Goal: Task Accomplishment & Management: Manage account settings

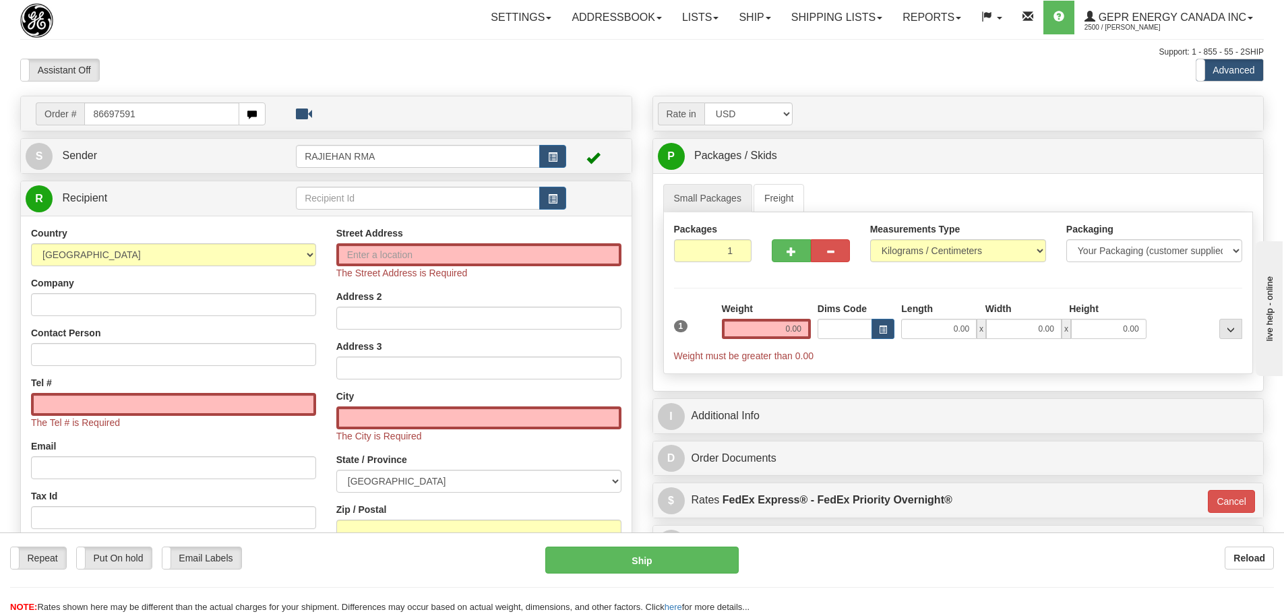
type input "86697591"
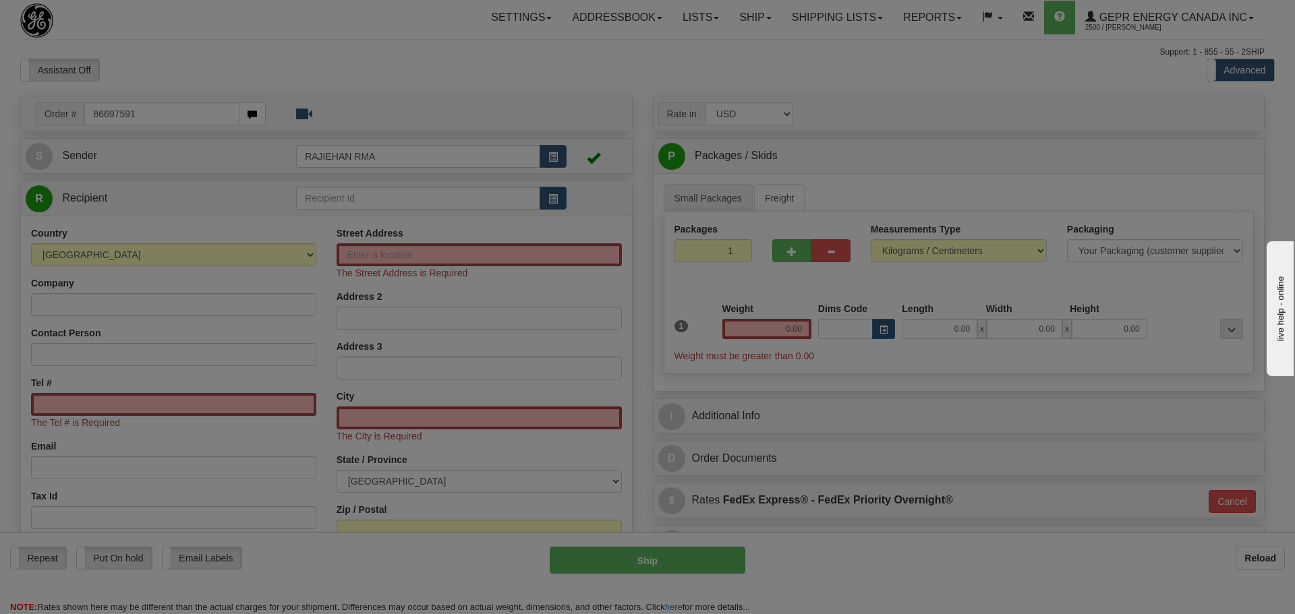
click at [193, 76] on body "Training Course Close Toggle navigation Settings Shipping Preferences New Recip…" at bounding box center [647, 307] width 1295 height 614
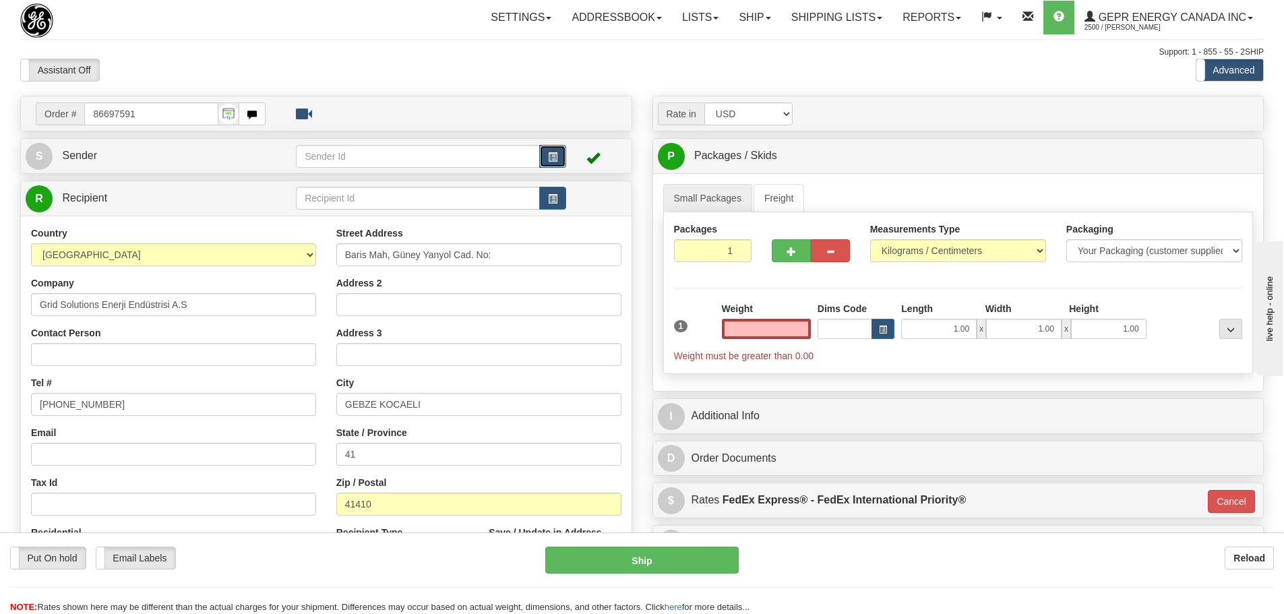
type input "0.00"
click at [558, 160] on button "button" at bounding box center [552, 156] width 27 height 23
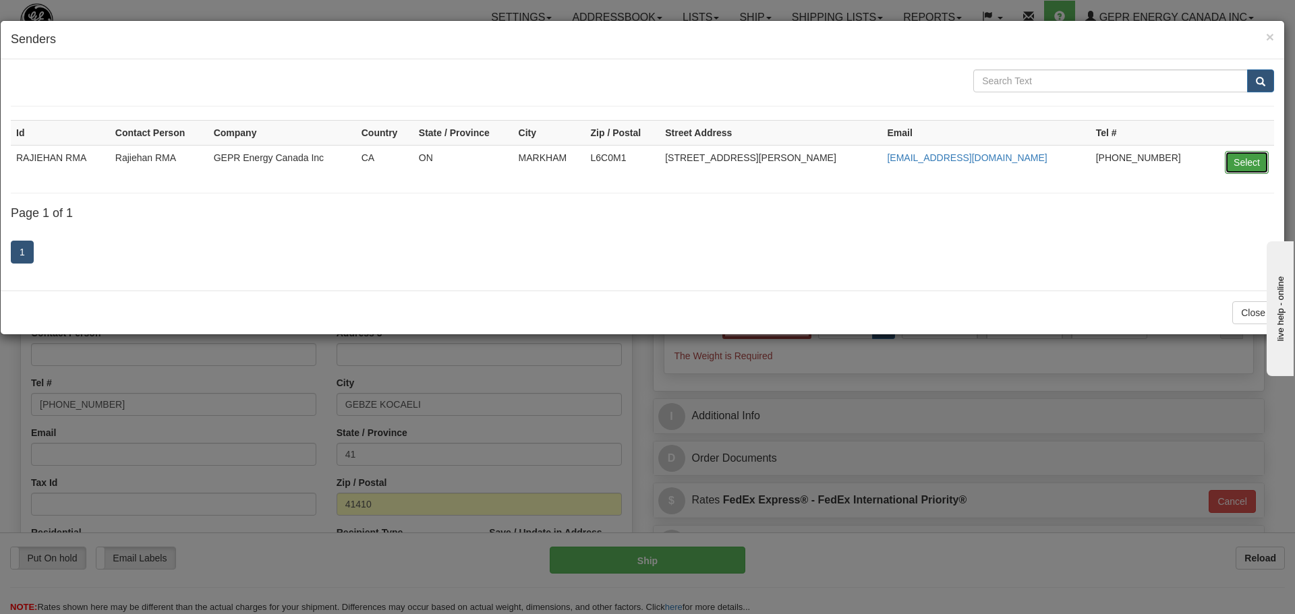
click at [1241, 169] on button "Select" at bounding box center [1246, 162] width 44 height 23
type input "RAJIEHAN RMA"
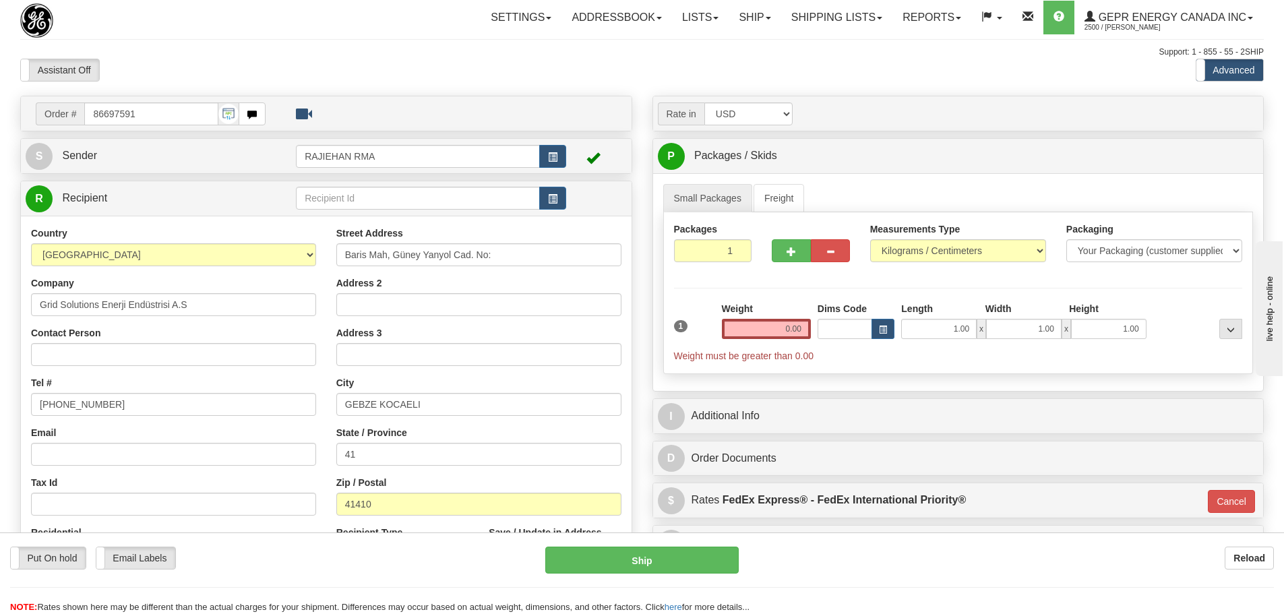
click at [502, 78] on div "Assistant On Assistant Off Do a return Do a return" at bounding box center [273, 70] width 527 height 23
drag, startPoint x: 140, startPoint y: 113, endPoint x: 84, endPoint y: 119, distance: 56.3
click at [84, 119] on input "86697591" at bounding box center [151, 113] width 134 height 23
click at [191, 70] on div "Assistant On Assistant Off Do a return Do a return" at bounding box center [273, 70] width 527 height 23
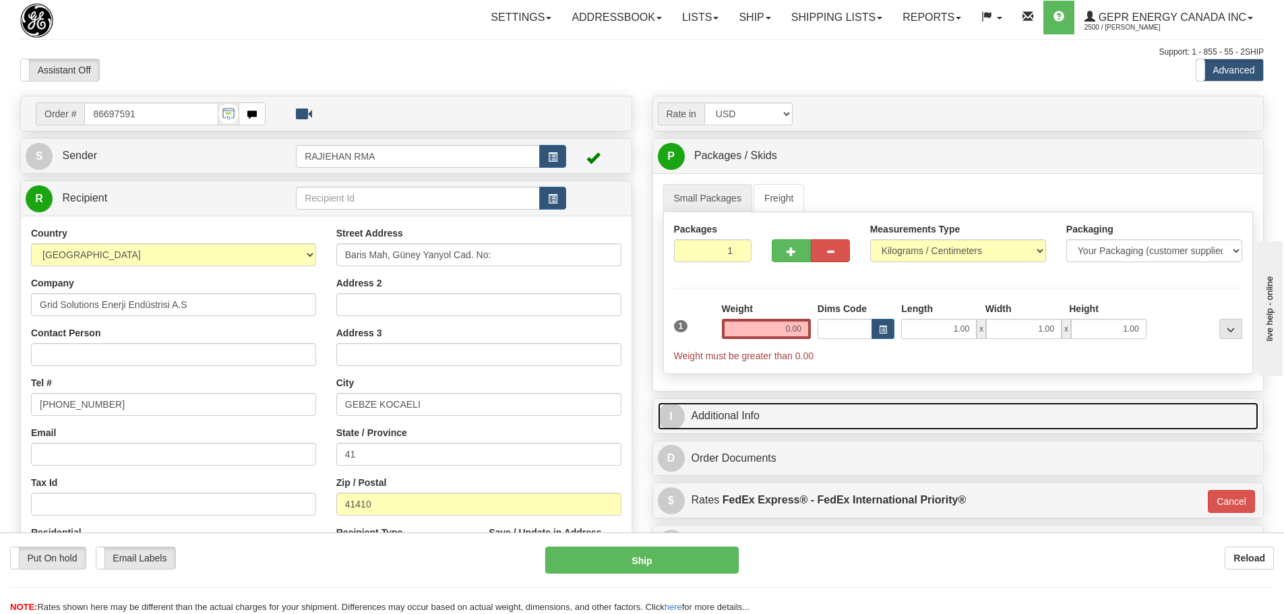
click at [807, 424] on link "I Additional Info" at bounding box center [958, 417] width 601 height 28
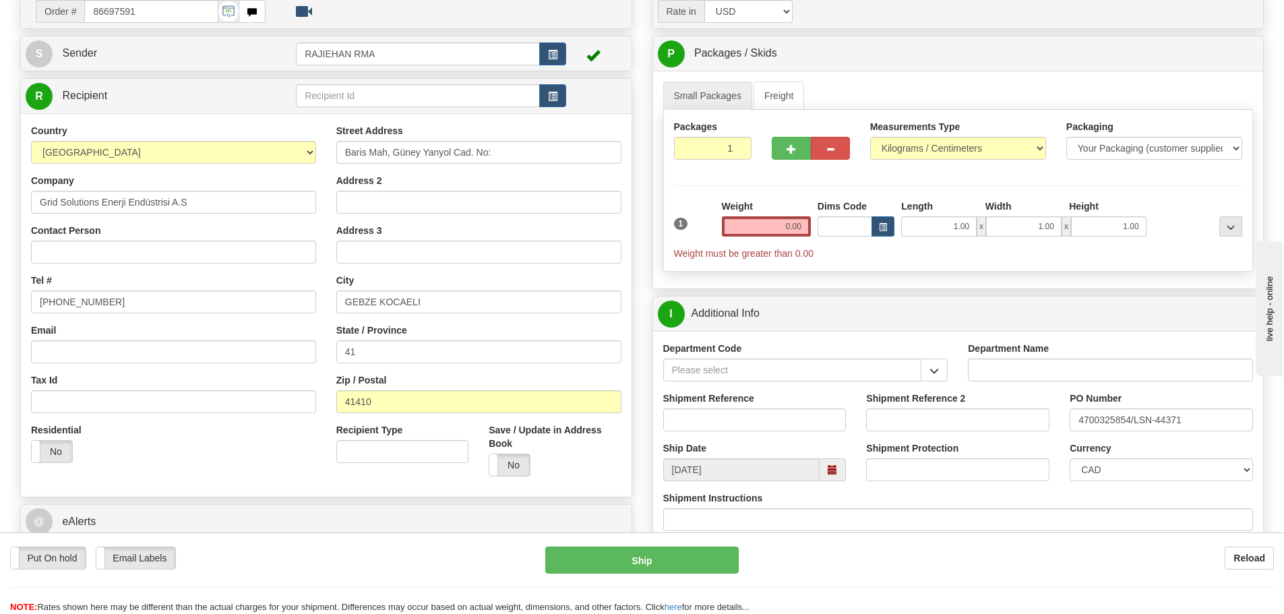
scroll to position [135, 0]
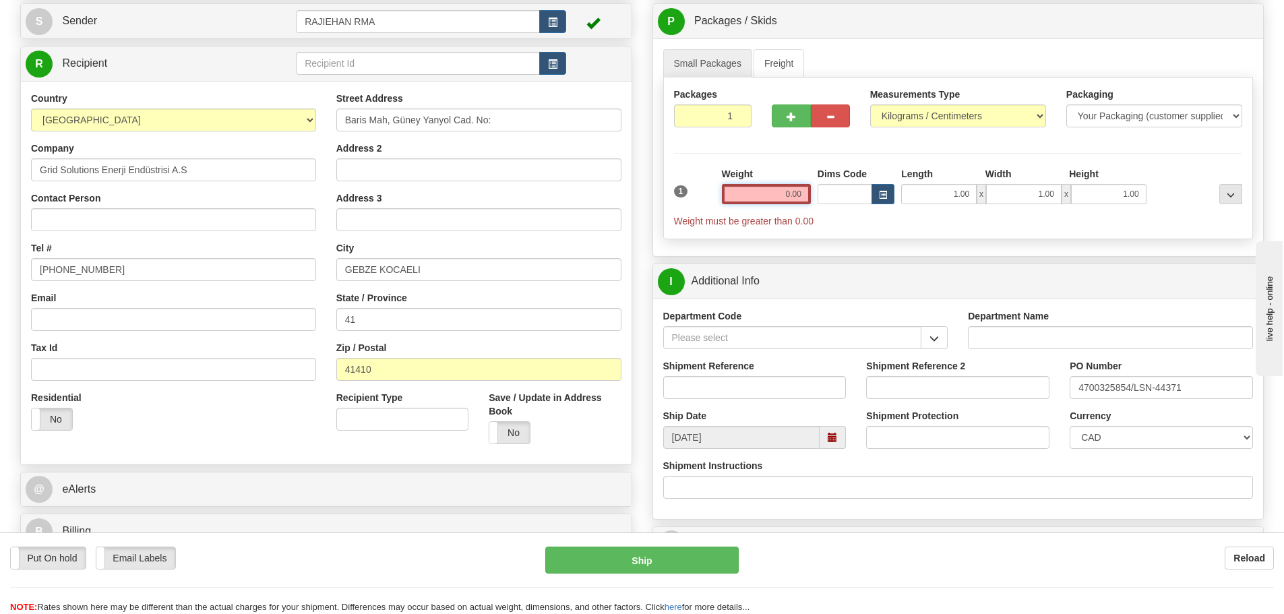
click at [765, 202] on input "0.00" at bounding box center [766, 194] width 89 height 20
type input "0.00"
drag, startPoint x: 690, startPoint y: 118, endPoint x: 746, endPoint y: 122, distance: 56.1
click at [746, 122] on input "1" at bounding box center [713, 116] width 78 height 23
type input "5"
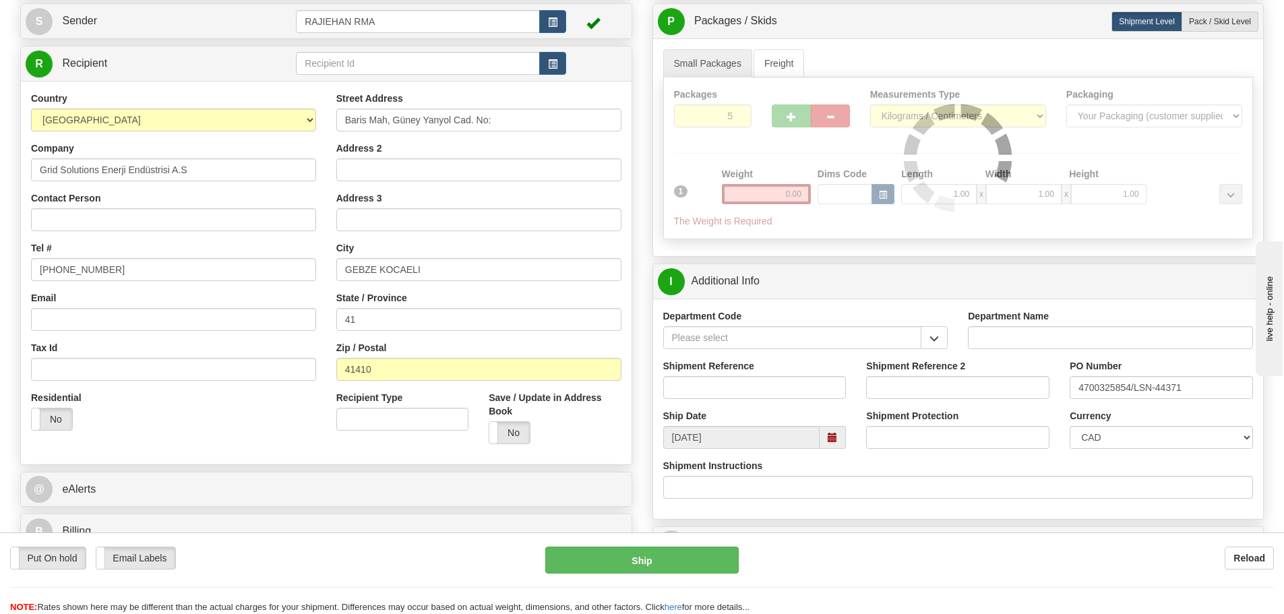
click at [744, 153] on div "Packages 5 1 Measurements Type" at bounding box center [958, 159] width 591 height 162
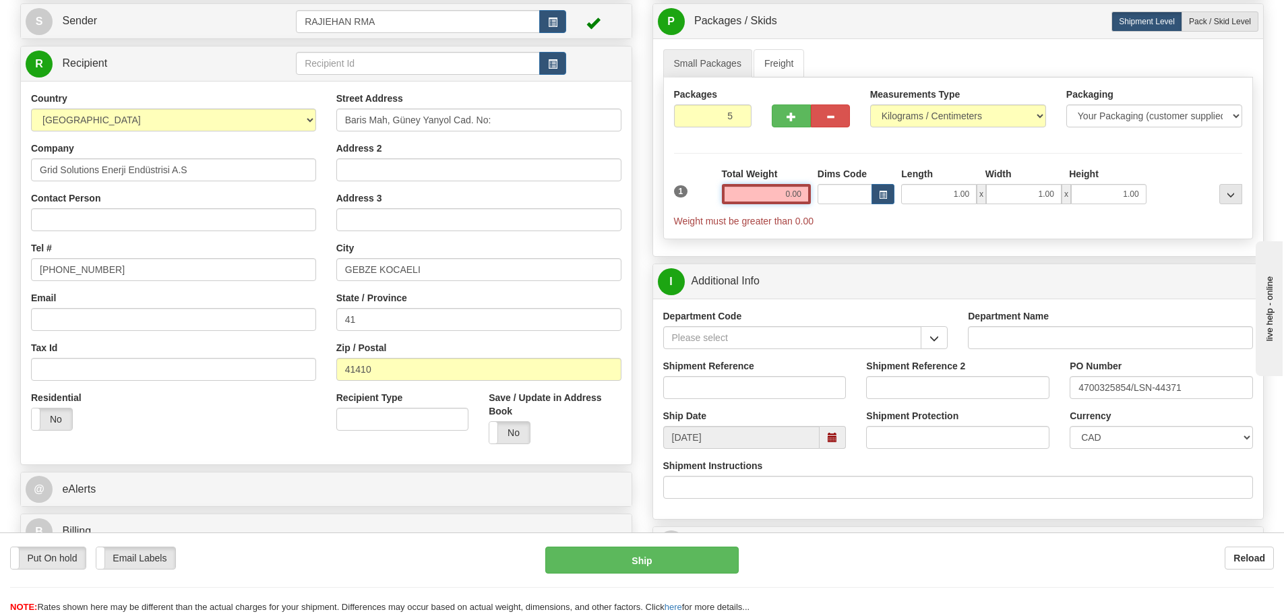
click at [779, 200] on input "0.00" at bounding box center [766, 194] width 89 height 20
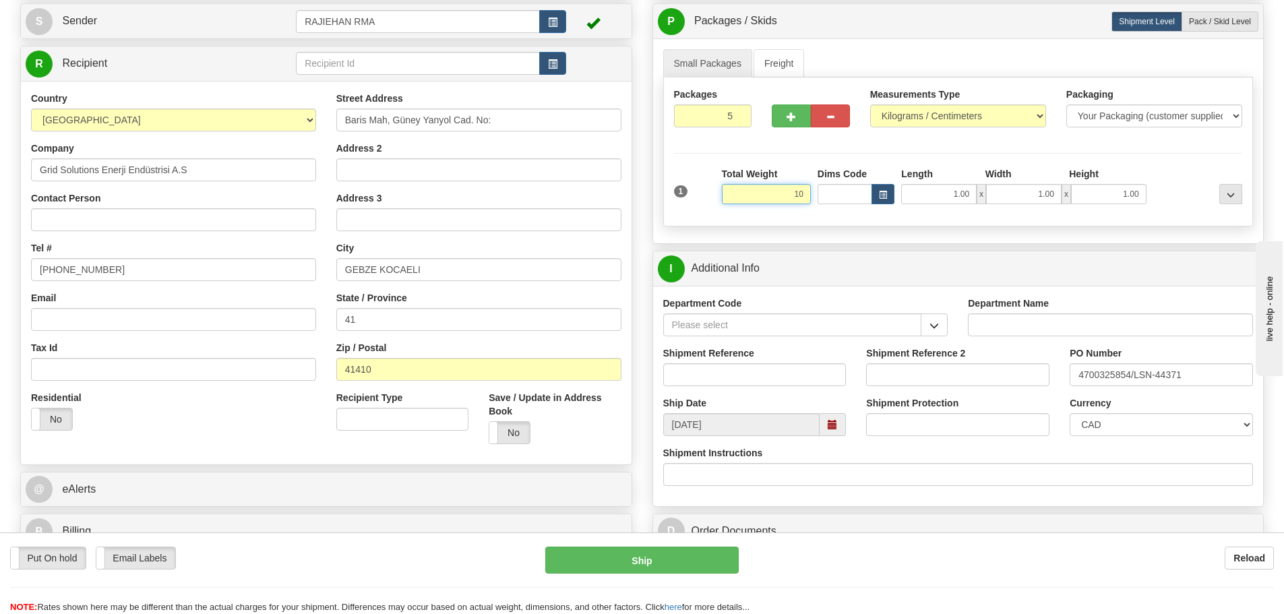
type input "10"
type input "01"
type input "10.00"
click at [764, 159] on div "Packages 5 1 Measurements Type" at bounding box center [958, 152] width 591 height 149
click at [949, 321] on div "Department Code" at bounding box center [805, 322] width 305 height 50
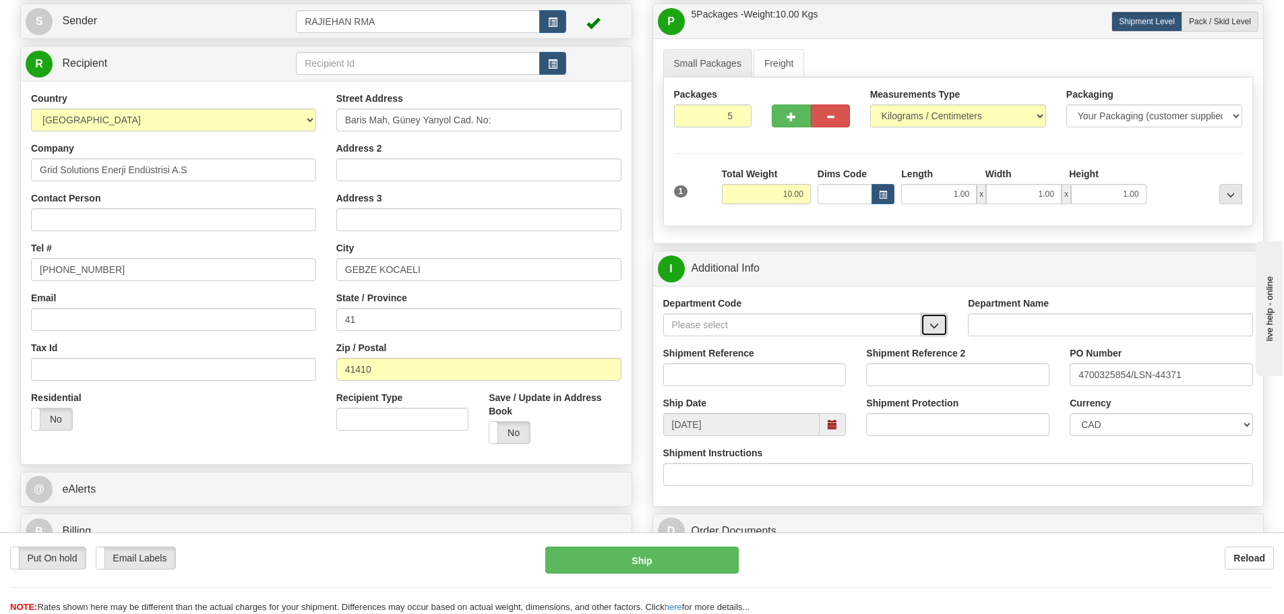
click at [943, 323] on button "button" at bounding box center [934, 325] width 27 height 23
click at [896, 340] on div "SER" at bounding box center [789, 345] width 245 height 15
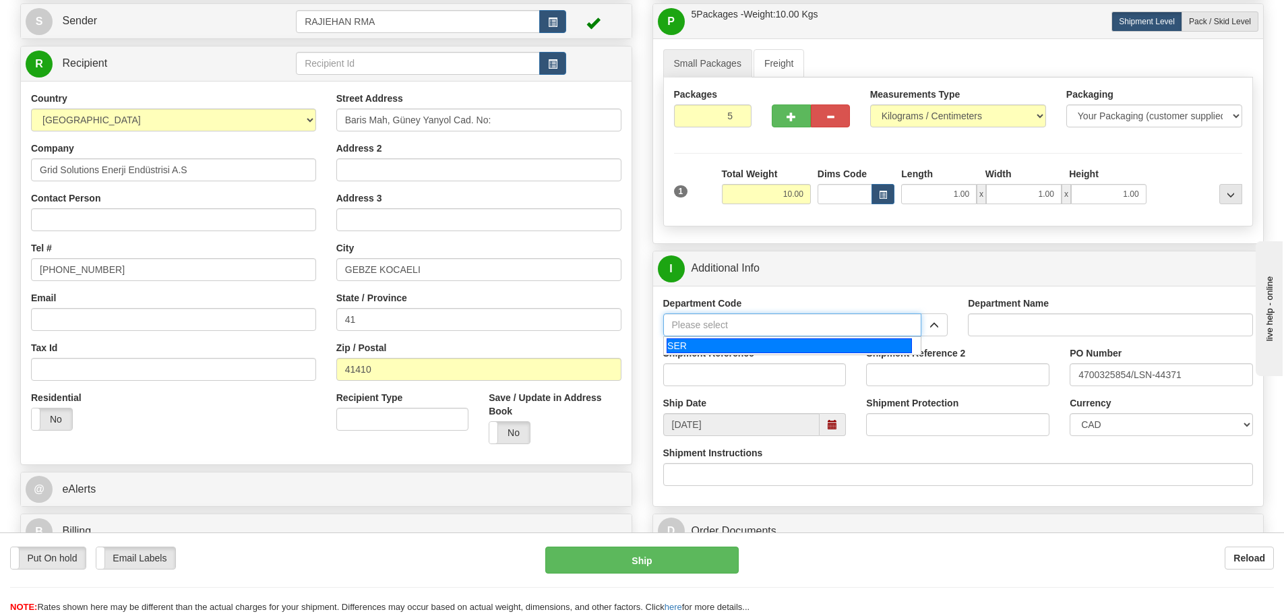
type input "SER"
type input "SERVICE DEPARTMENT"
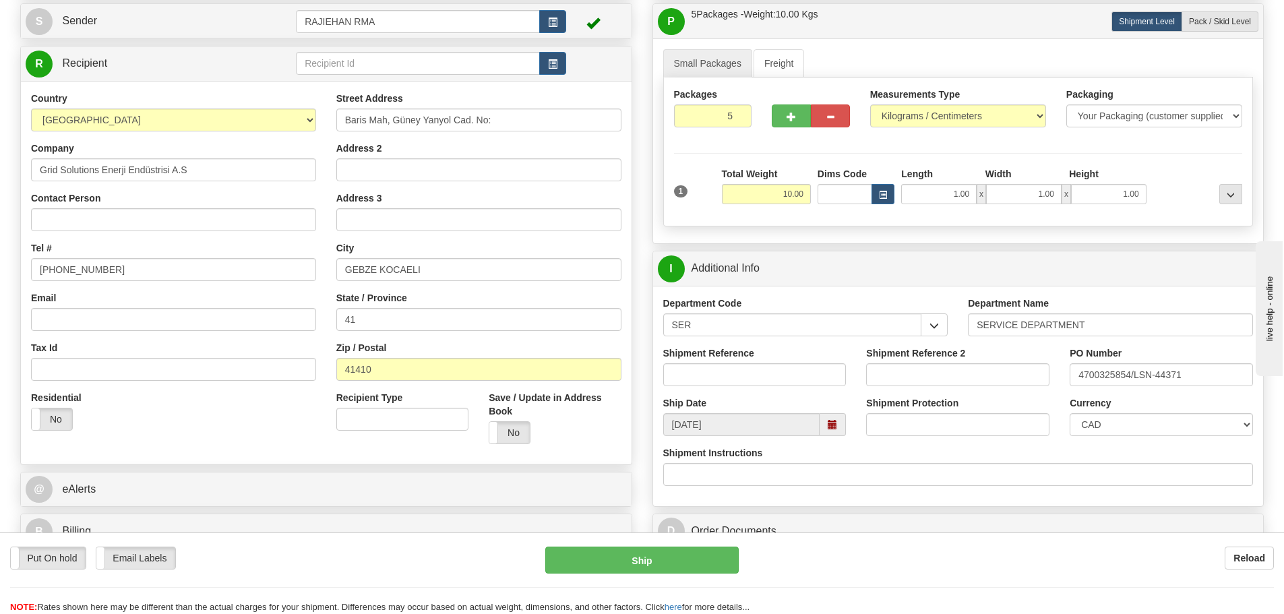
click at [829, 360] on div "Shipment Reference" at bounding box center [754, 367] width 183 height 40
click at [826, 367] on input "Shipment Reference" at bounding box center [754, 374] width 183 height 23
click at [735, 367] on input "Shipment Reference" at bounding box center [754, 374] width 183 height 23
paste input "LSN-44371"
click at [768, 363] on input "LSN-44371 RMA" at bounding box center [754, 374] width 183 height 23
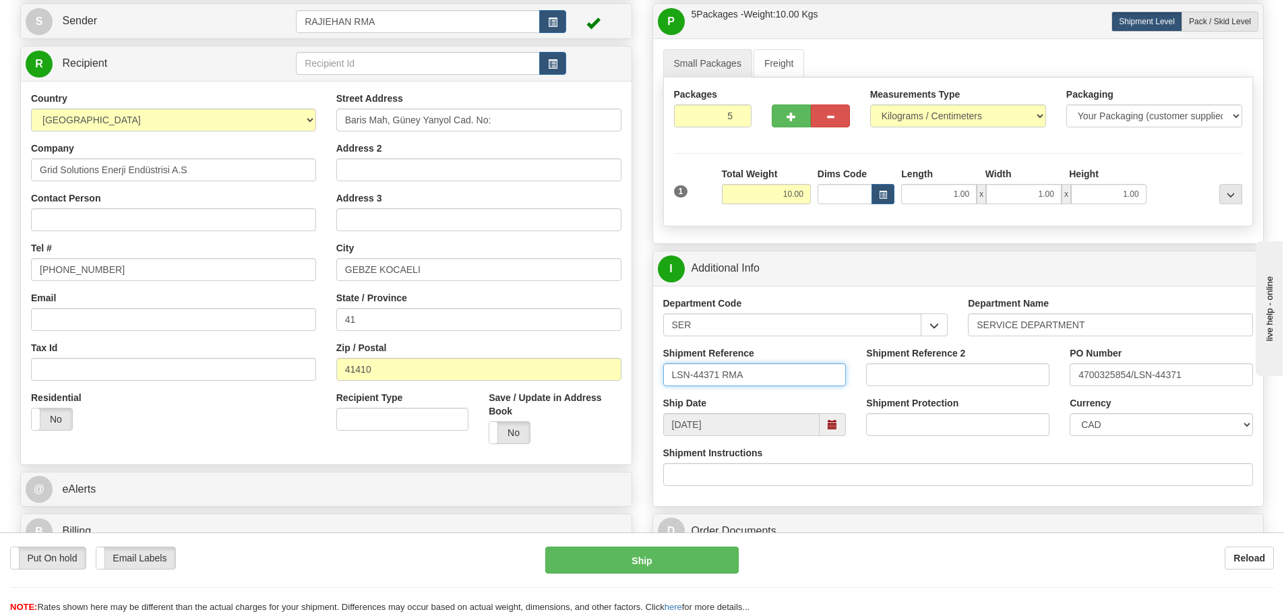
paste input "5399005961"
type input "LSN-44371 RMA 5399005961"
drag, startPoint x: 1179, startPoint y: 370, endPoint x: 962, endPoint y: 378, distance: 217.9
click at [962, 378] on div "Shipment Reference LSN-44371 RMA 5399005961 Shipment Reference 2 PO Number 4700…" at bounding box center [958, 372] width 611 height 50
paste input "text"
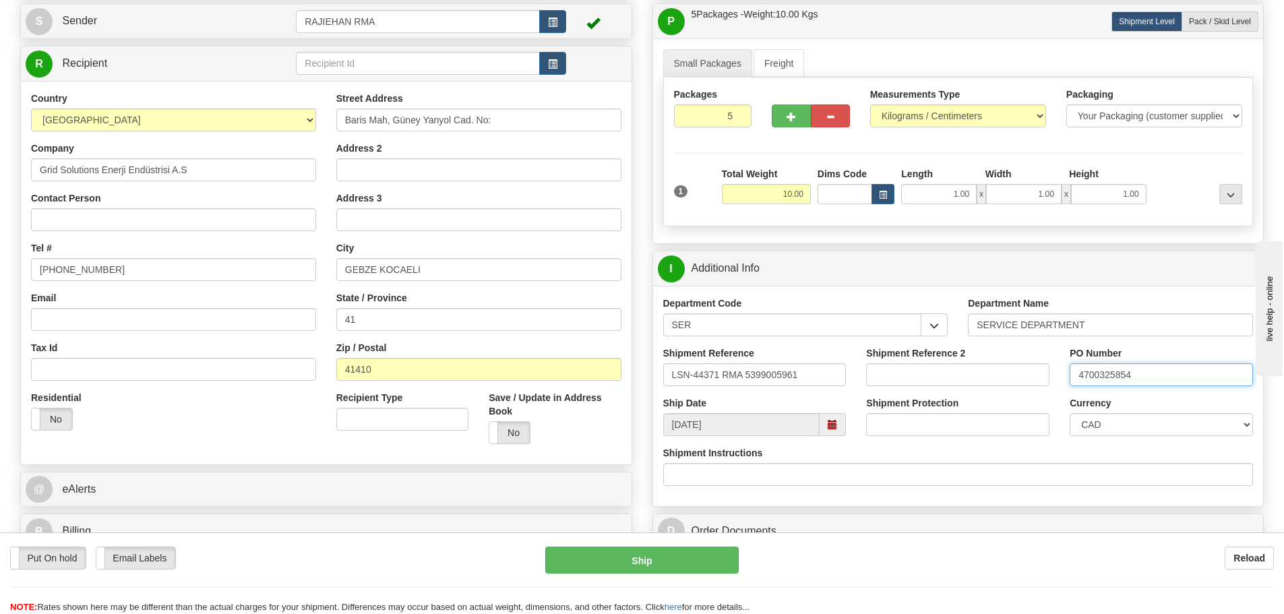
type input "4700325854"
click at [1097, 427] on select "CAD USD EUR ZAR RON ANG ARN AUD AUS AWG BBD BFR BGN BHD BMD BND BRC BRL CHP CKZ…" at bounding box center [1161, 424] width 183 height 23
select select "1"
click at [1070, 413] on select "CAD USD EUR ZAR RON ANG ARN AUD AUS AWG BBD BFR BGN BHD BMD BND BRC BRL CHP CKZ…" at bounding box center [1161, 424] width 183 height 23
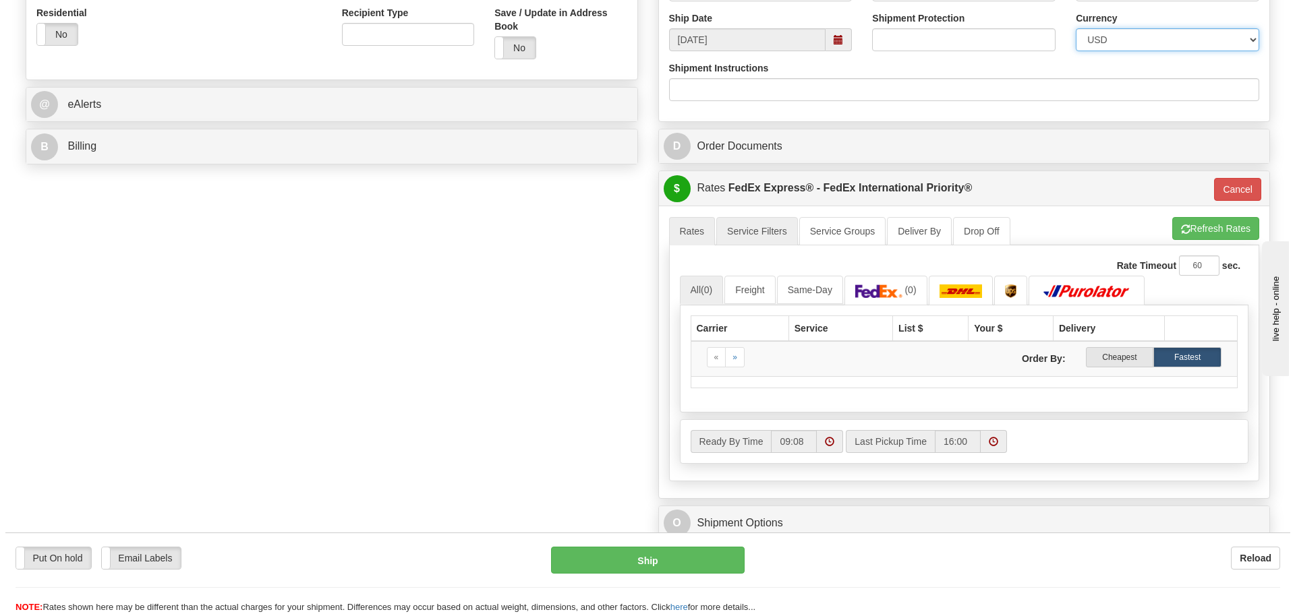
scroll to position [539, 0]
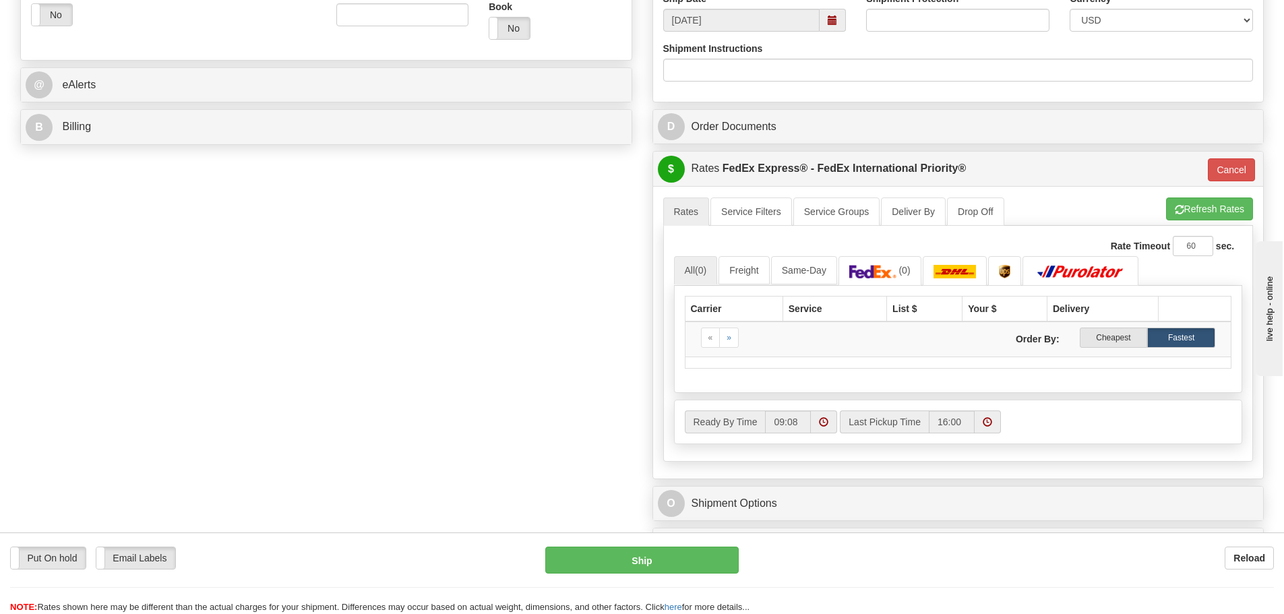
click at [1258, 170] on div "$ Rates FedEx Express® - FedEx International Priority® Cancel" at bounding box center [958, 169] width 611 height 34
click at [1231, 167] on button "Cancel" at bounding box center [1231, 169] width 47 height 23
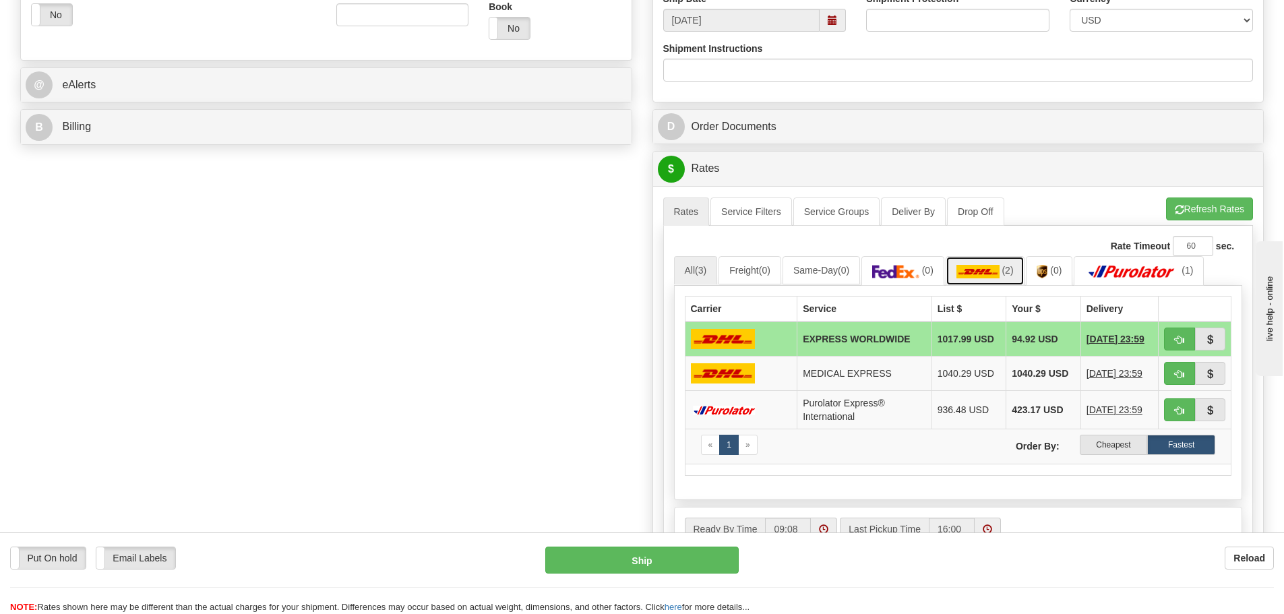
click at [994, 268] on img at bounding box center [978, 271] width 43 height 13
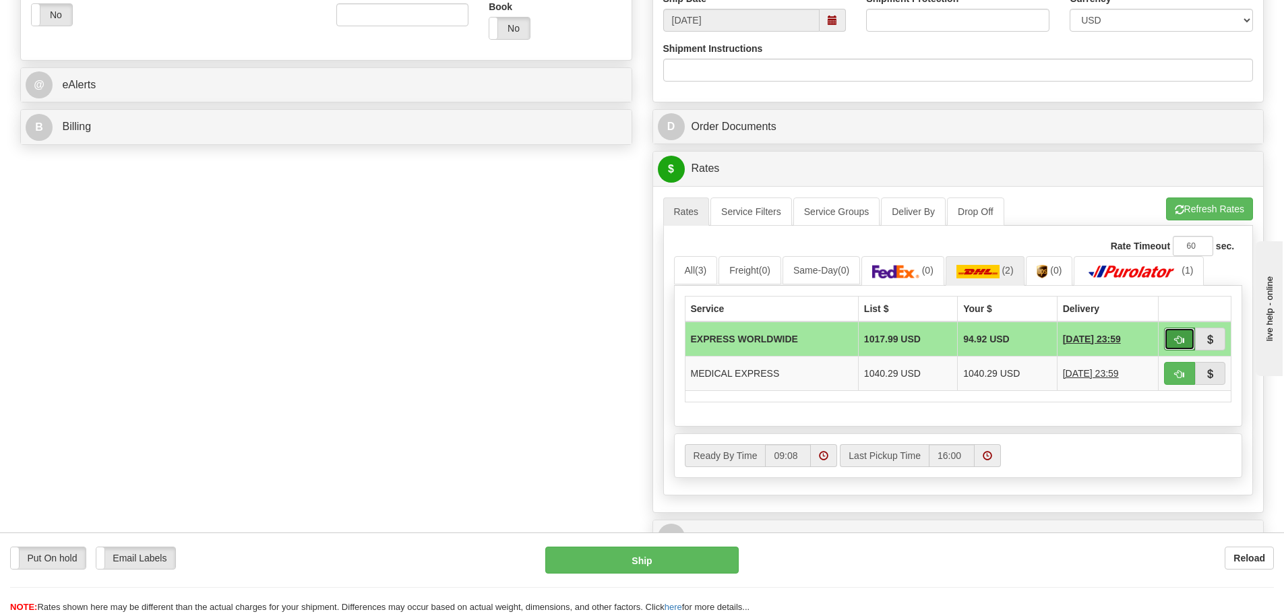
click at [1175, 332] on button "button" at bounding box center [1179, 339] width 31 height 23
type input "P"
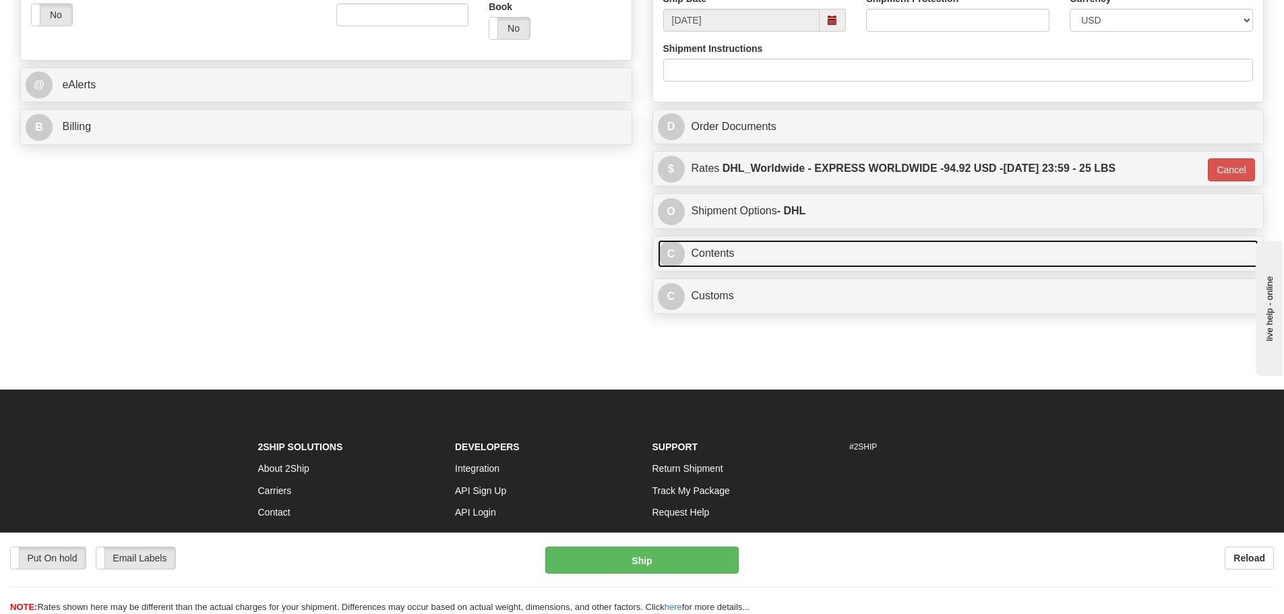
click at [765, 247] on link "C Contents" at bounding box center [958, 254] width 601 height 28
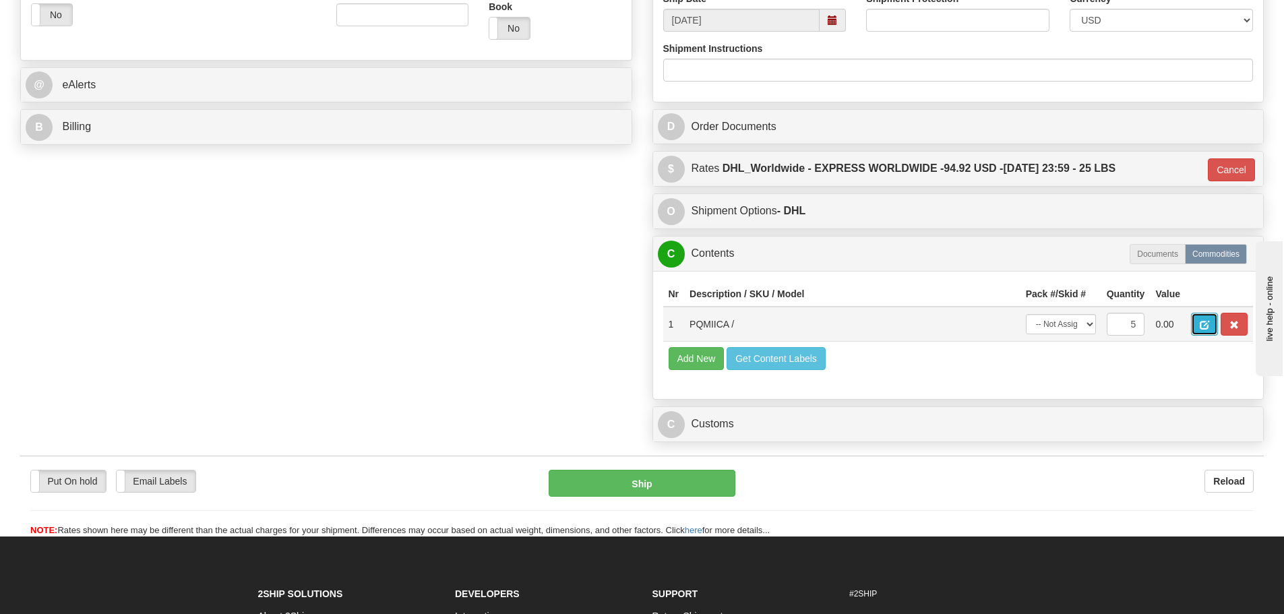
click at [1198, 326] on button "button" at bounding box center [1204, 324] width 27 height 23
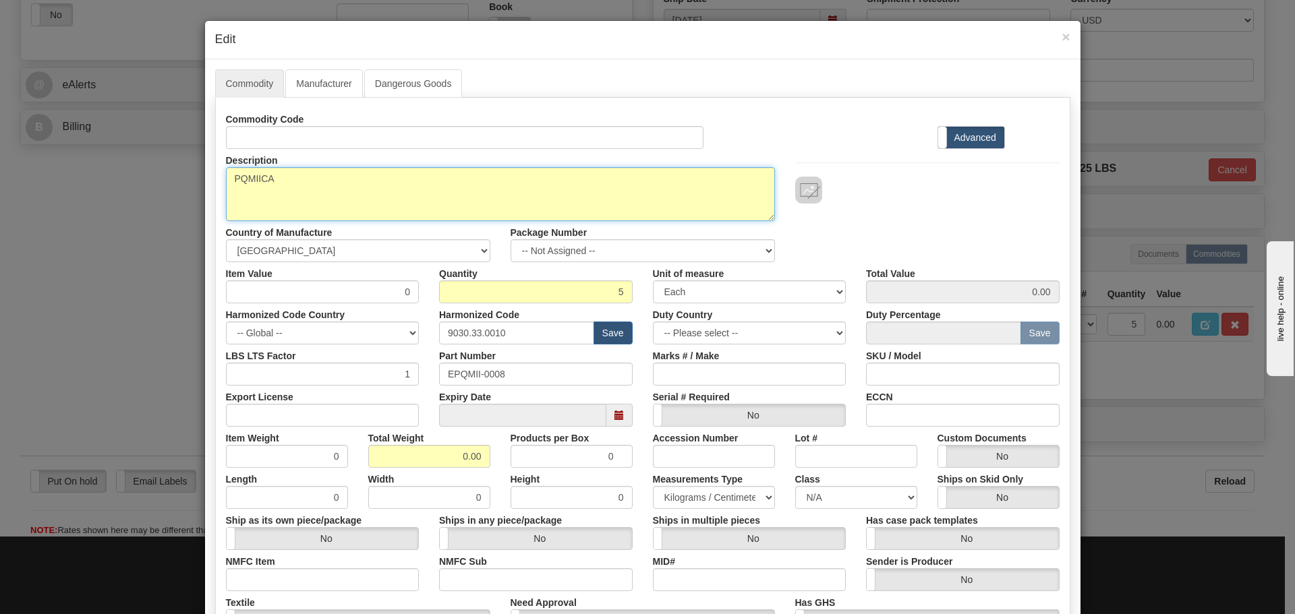
drag, startPoint x: 300, startPoint y: 181, endPoint x: 108, endPoint y: 177, distance: 192.2
click at [109, 175] on div "× Edit Commodity Manufacturer Dangerous Goods Commodity Code Standard Advanced …" at bounding box center [647, 307] width 1295 height 614
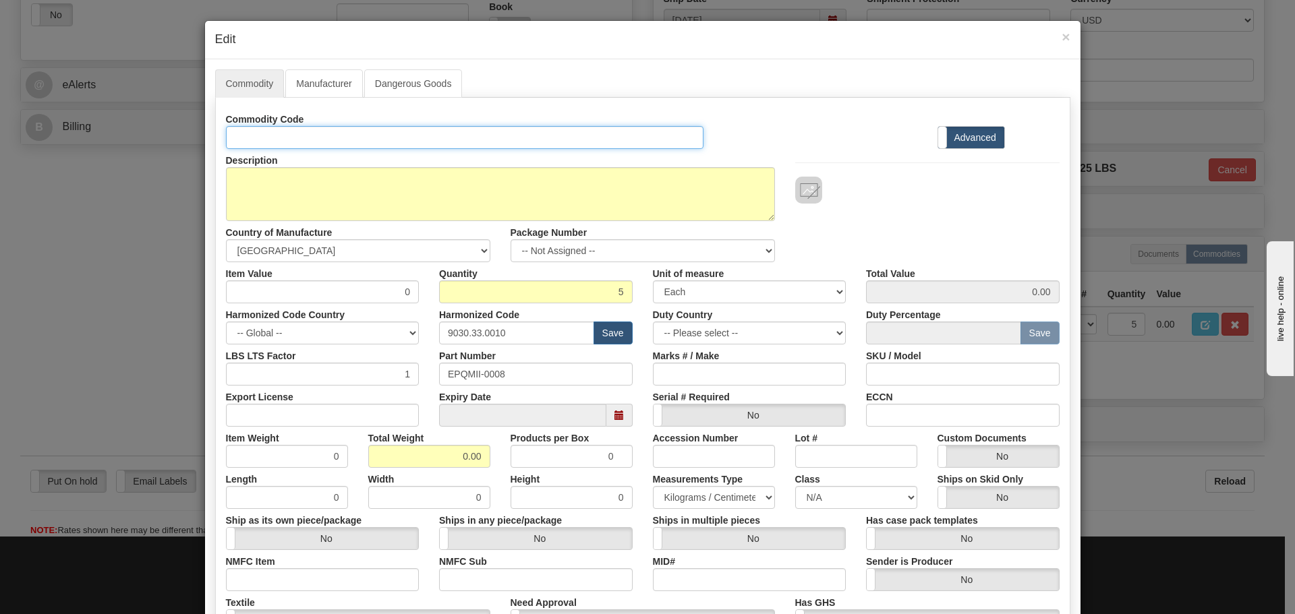
click at [261, 136] on input "Id" at bounding box center [465, 137] width 478 height 23
paste input "PQMIICA"
type input "PQMIICA"
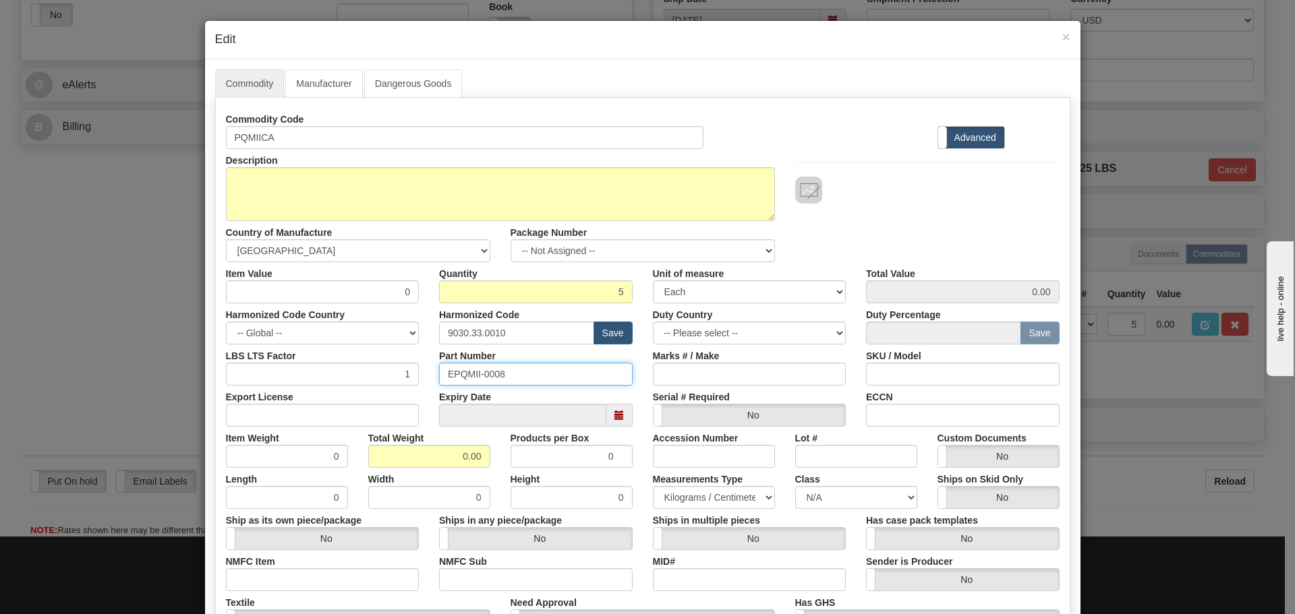
drag, startPoint x: 537, startPoint y: 378, endPoint x: 395, endPoint y: 383, distance: 141.7
click at [395, 381] on div "LBS LTS Factor 1 Part Number EPQMII-0008 Marks # / Make SKU / Model" at bounding box center [643, 365] width 854 height 41
paste input "PQMIICA"
type input "PQMIICA"
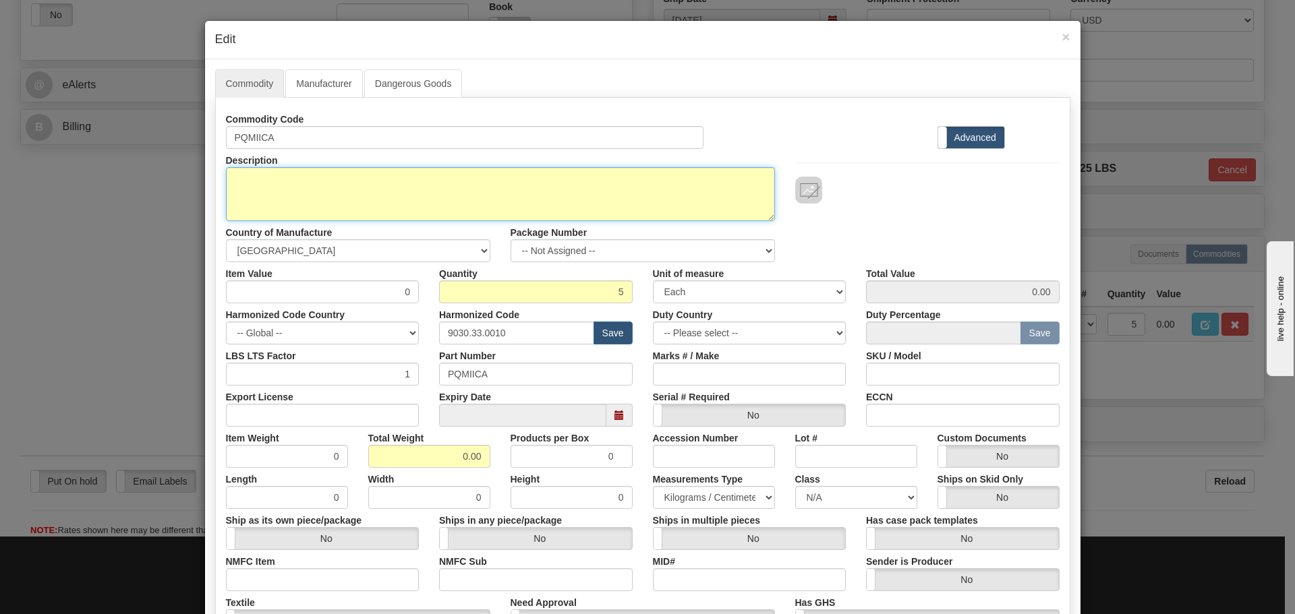
click at [466, 216] on textarea "PQMIICA" at bounding box center [500, 194] width 549 height 54
click at [306, 196] on textarea "PQMIICA" at bounding box center [500, 194] width 549 height 54
paste textarea "PQMII - Power Quality Meter"
type textarea "PQMII - Power Quality Meter"
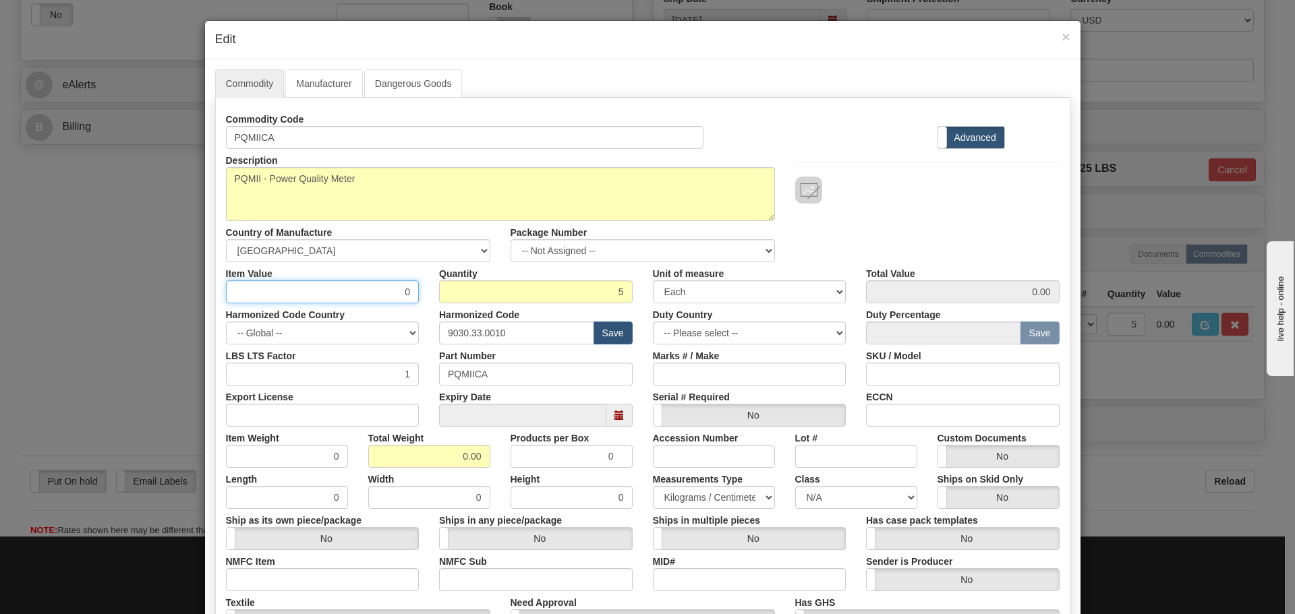
drag, startPoint x: 373, startPoint y: 299, endPoint x: 405, endPoint y: 305, distance: 32.9
click at [405, 305] on div "Commodity Code PQMIICA Standard Advanced Description PQMIICA Country of Manufac…" at bounding box center [642, 391] width 833 height 566
click at [386, 277] on div "Item Value 0" at bounding box center [323, 282] width 214 height 41
drag, startPoint x: 386, startPoint y: 286, endPoint x: 424, endPoint y: 296, distance: 39.1
click at [424, 296] on div "Item Value 0 Quantity 5 Unit of measure 3 Thousand Square Inches Adjustments 56…" at bounding box center [643, 282] width 854 height 41
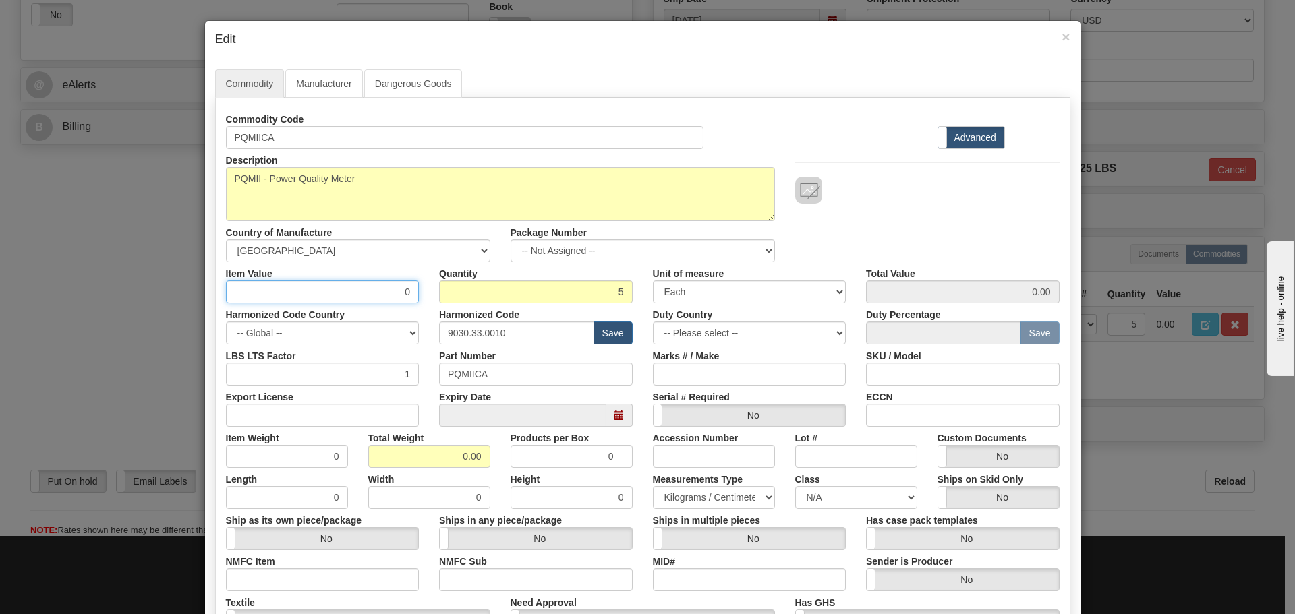
paste input "529.38"
type input "529.38"
type input "2646.90"
click at [566, 258] on select "-- Not Assigned -- Item 1 Item 2 Item 3 Item 4 Item 5" at bounding box center [642, 250] width 264 height 23
click at [939, 193] on div at bounding box center [927, 190] width 264 height 27
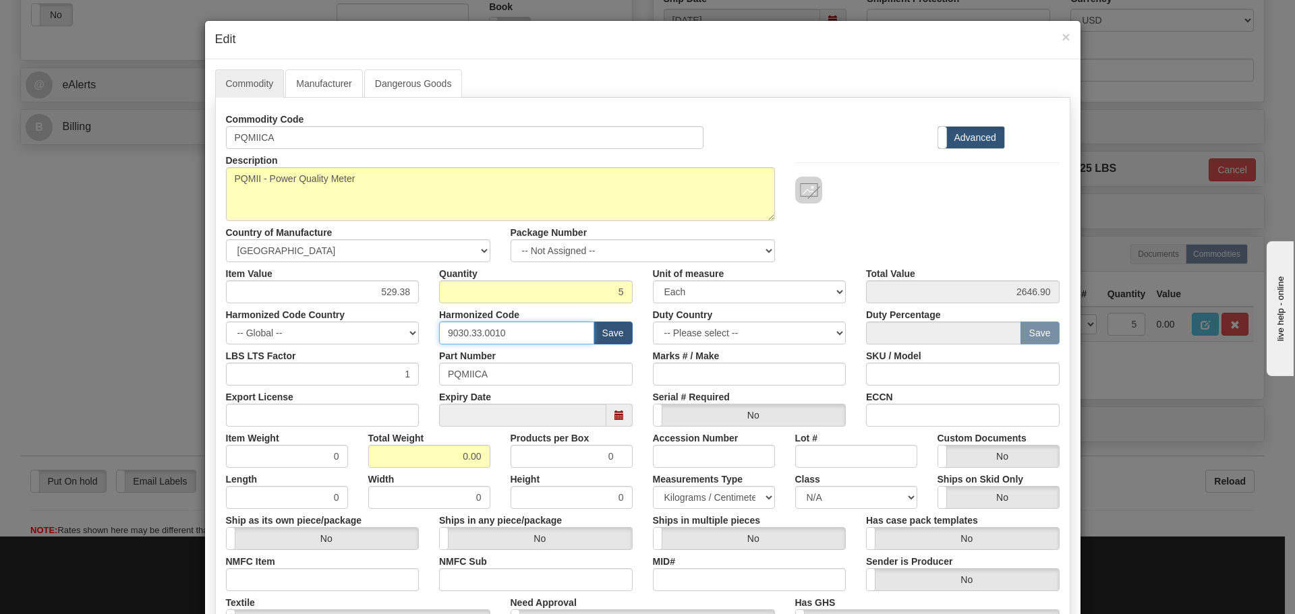
drag, startPoint x: 522, startPoint y: 332, endPoint x: 425, endPoint y: 343, distance: 97.8
click at [427, 346] on div "Commodity Code PQMIICA Standard Advanced Description PQMIICA Country of Manufac…" at bounding box center [642, 391] width 833 height 566
click at [457, 330] on input "text" at bounding box center [516, 333] width 155 height 23
click at [472, 337] on input "text" at bounding box center [516, 333] width 155 height 23
type input "8536.49.0080"
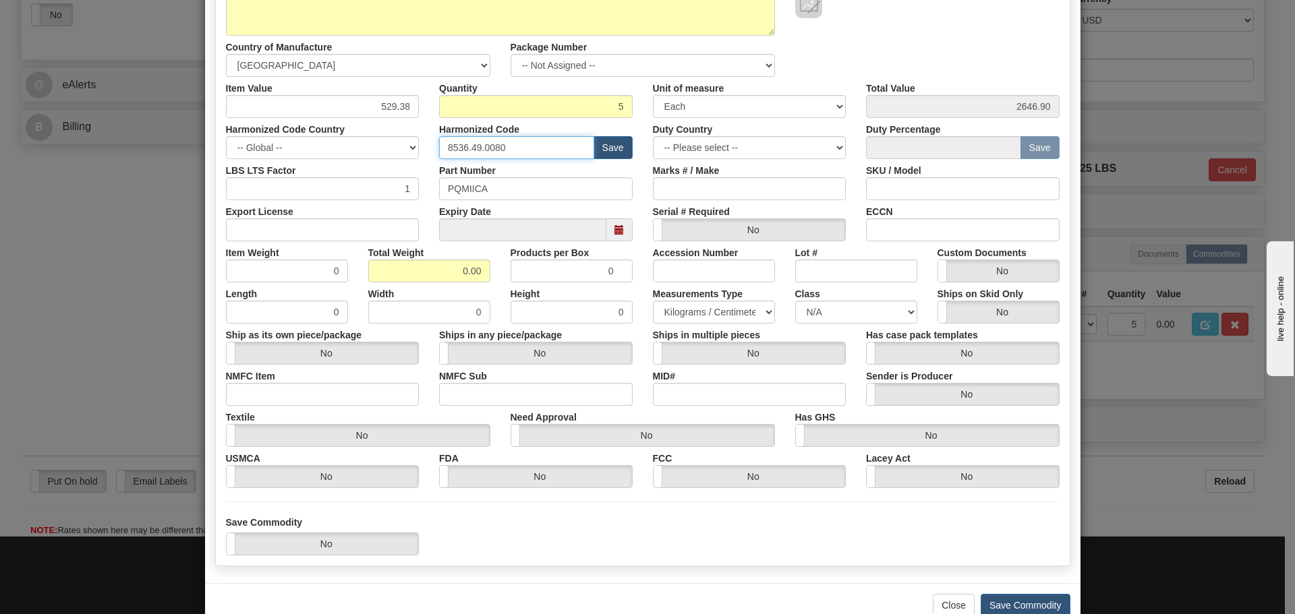
scroll to position [202, 0]
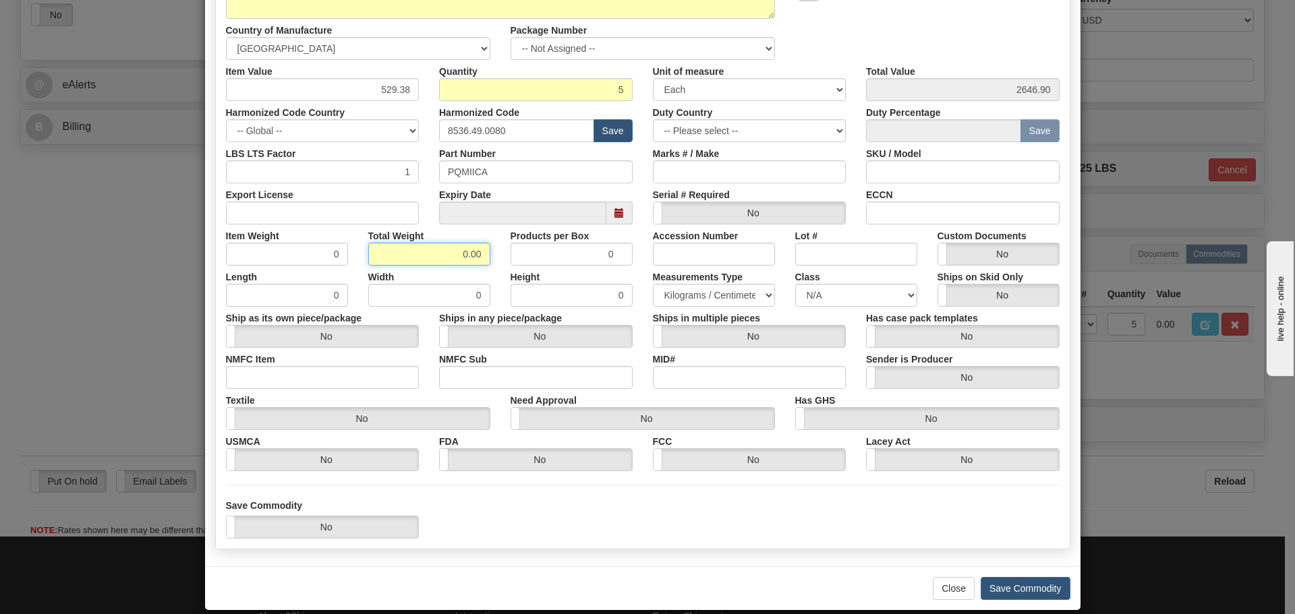
drag, startPoint x: 452, startPoint y: 256, endPoint x: 498, endPoint y: 250, distance: 45.5
click at [498, 250] on div "Item Weight 0 Total Weight 0.00 Products per Box 0 Accession Number Lot # Custo…" at bounding box center [643, 245] width 854 height 41
type input "10"
type input "2.0000"
click at [504, 231] on div "Products per Box 0" at bounding box center [571, 245] width 142 height 41
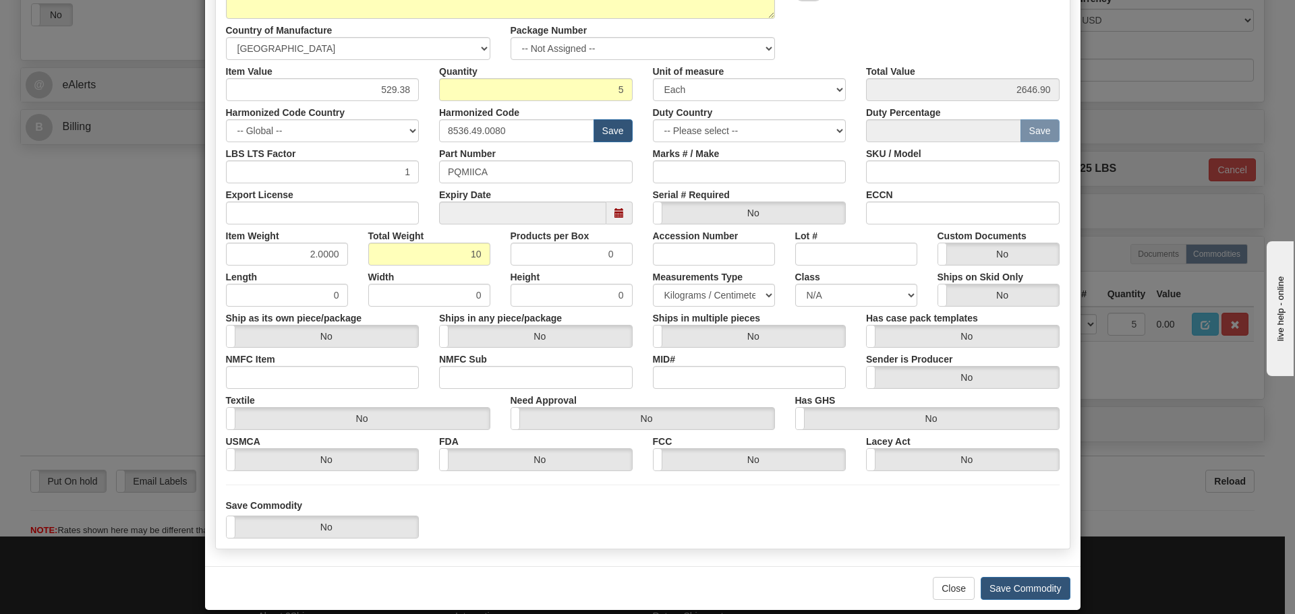
click at [501, 280] on div "Height 0" at bounding box center [571, 286] width 142 height 41
click at [500, 258] on div "Products per Box 0" at bounding box center [571, 245] width 142 height 41
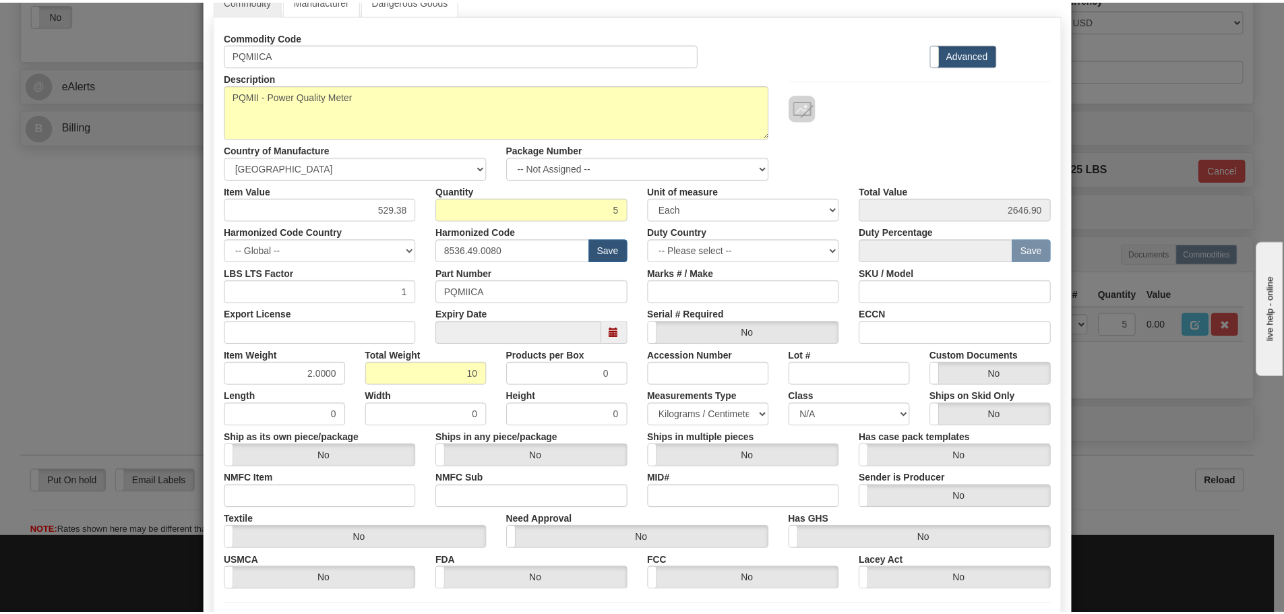
scroll to position [219, 0]
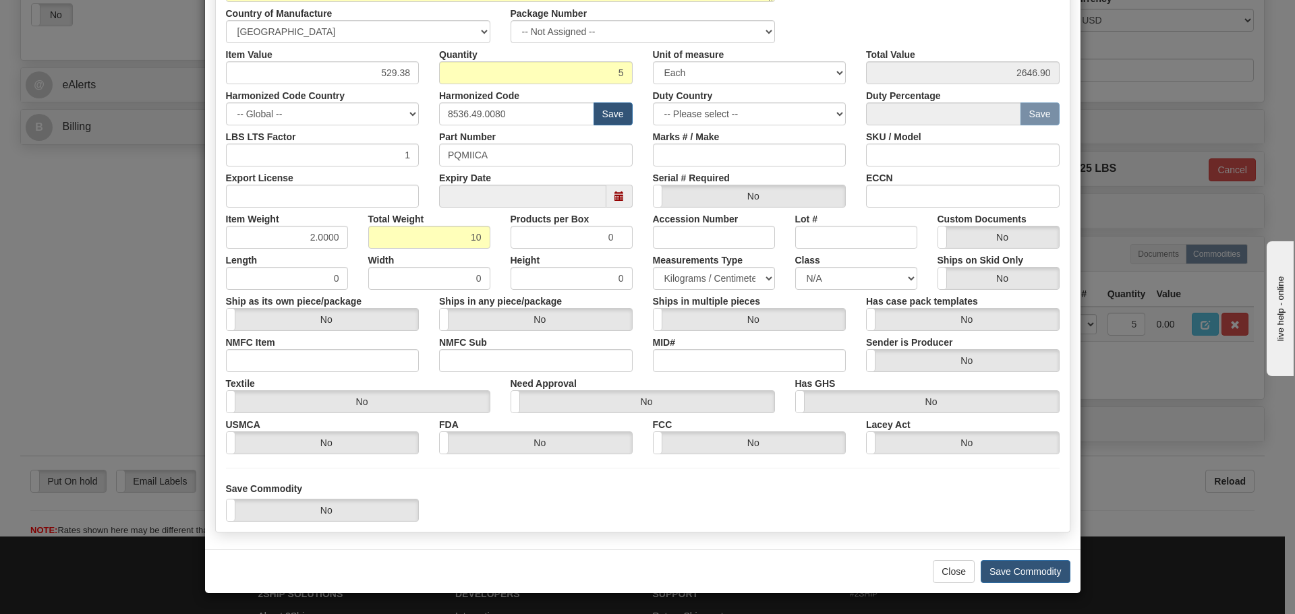
click at [1055, 585] on div "Close Save Commodity" at bounding box center [642, 572] width 875 height 44
click at [1051, 579] on button "Save Commodity" at bounding box center [1025, 571] width 90 height 23
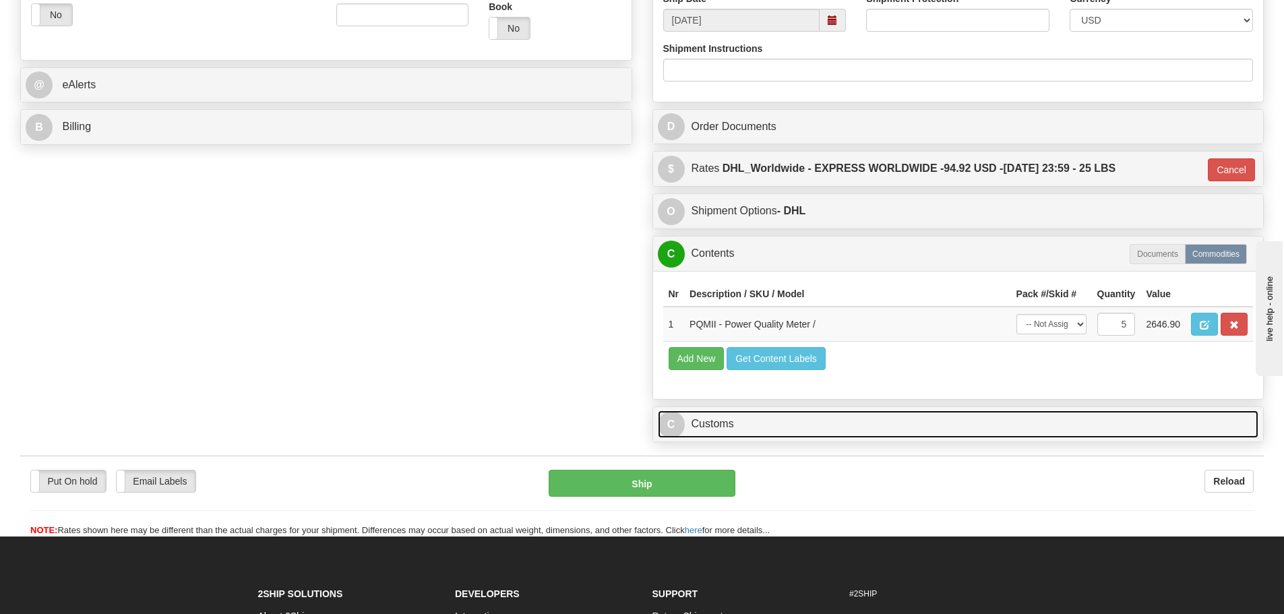
click at [970, 414] on link "C Customs" at bounding box center [958, 425] width 601 height 28
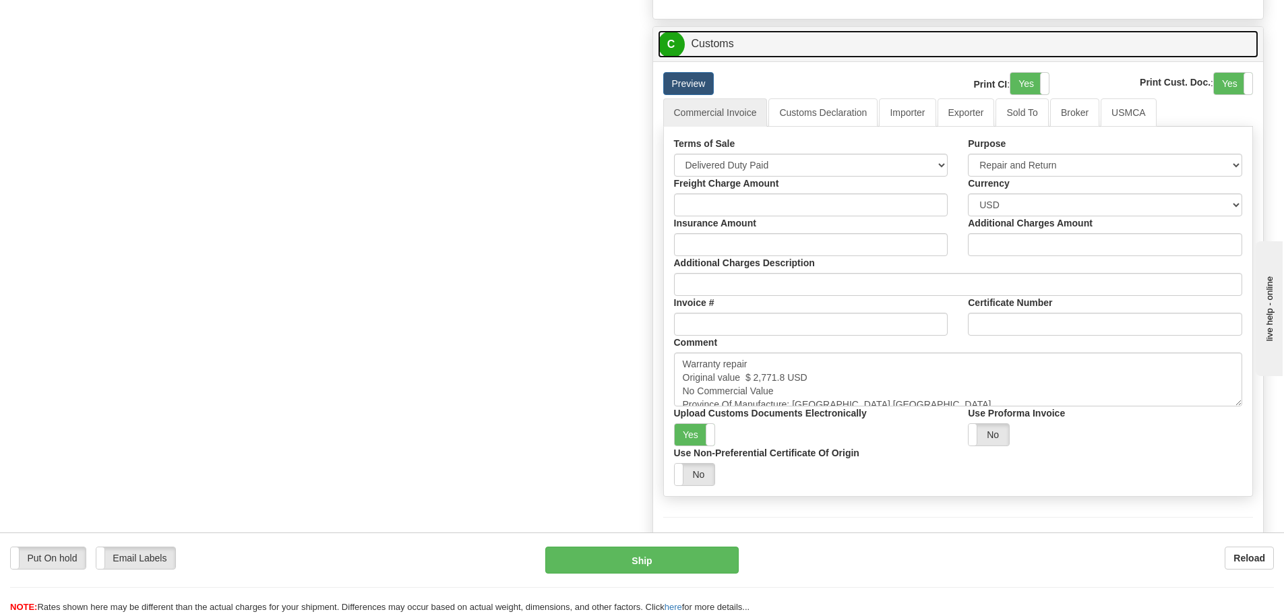
scroll to position [944, 0]
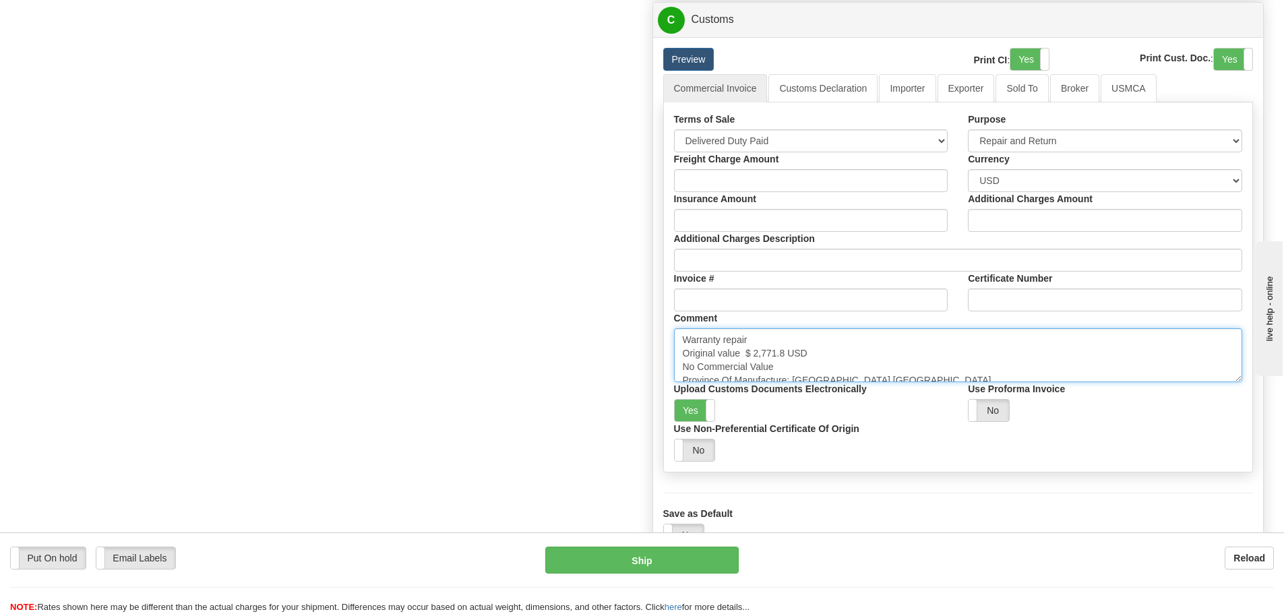
click at [904, 334] on textarea "Warranty repair Original value $ 2,771.8 USD No Commercial Value Province Of Ma…" at bounding box center [958, 355] width 569 height 54
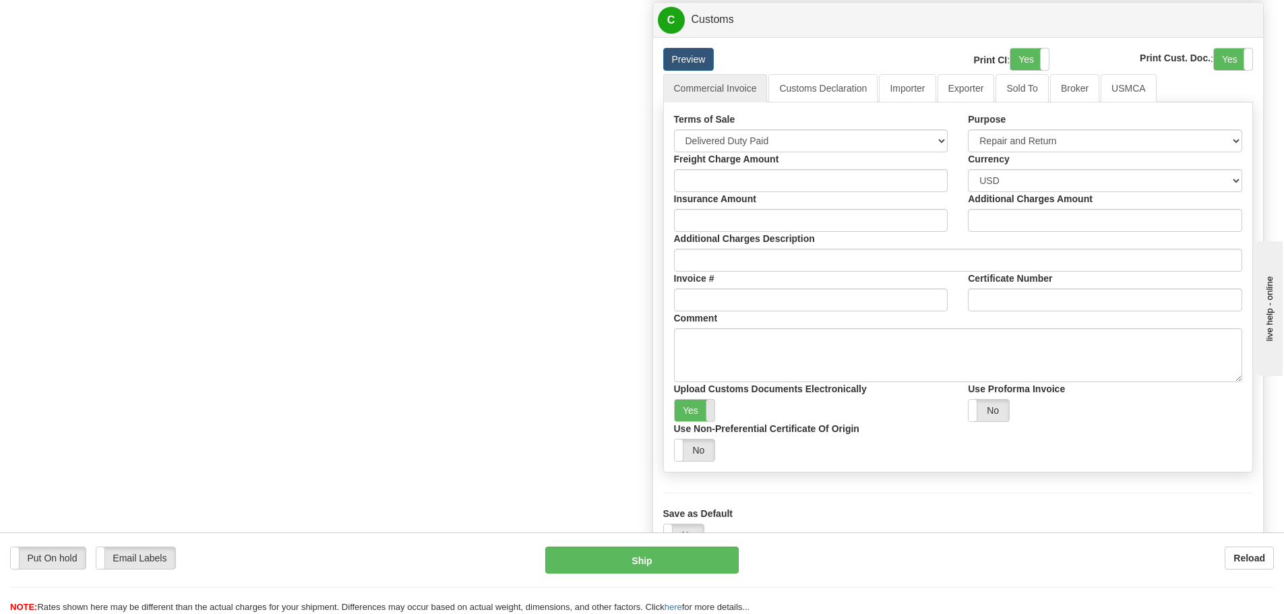
click at [706, 414] on span at bounding box center [715, 411] width 18 height 22
click at [938, 92] on link "Exporter" at bounding box center [966, 88] width 57 height 28
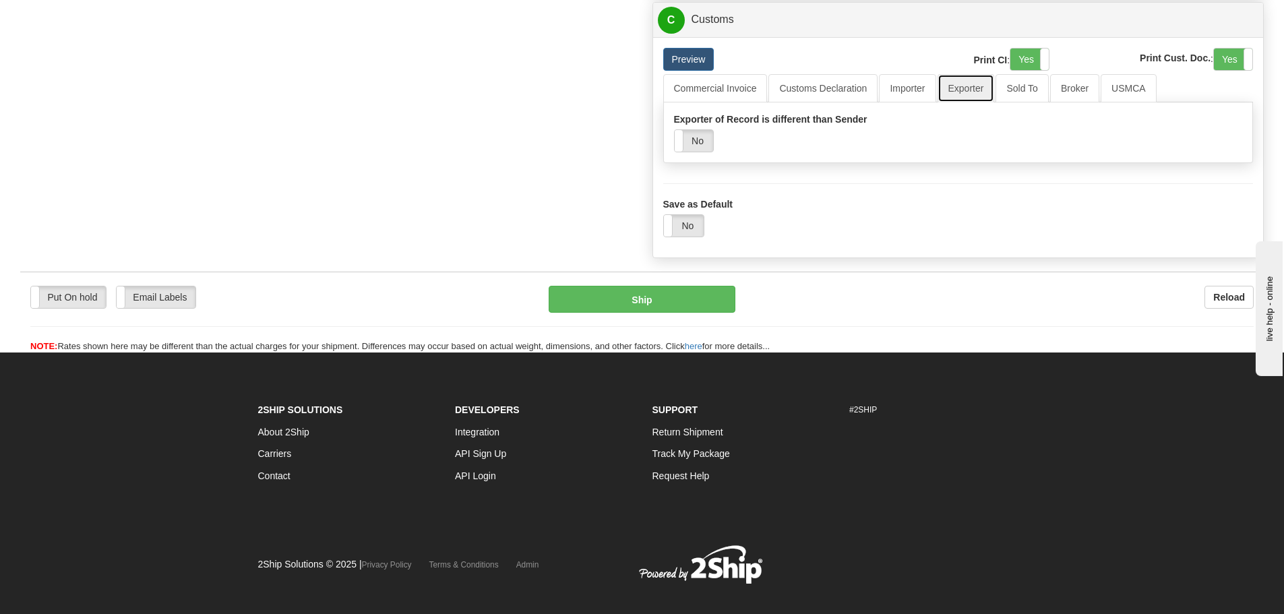
scroll to position [943, 0]
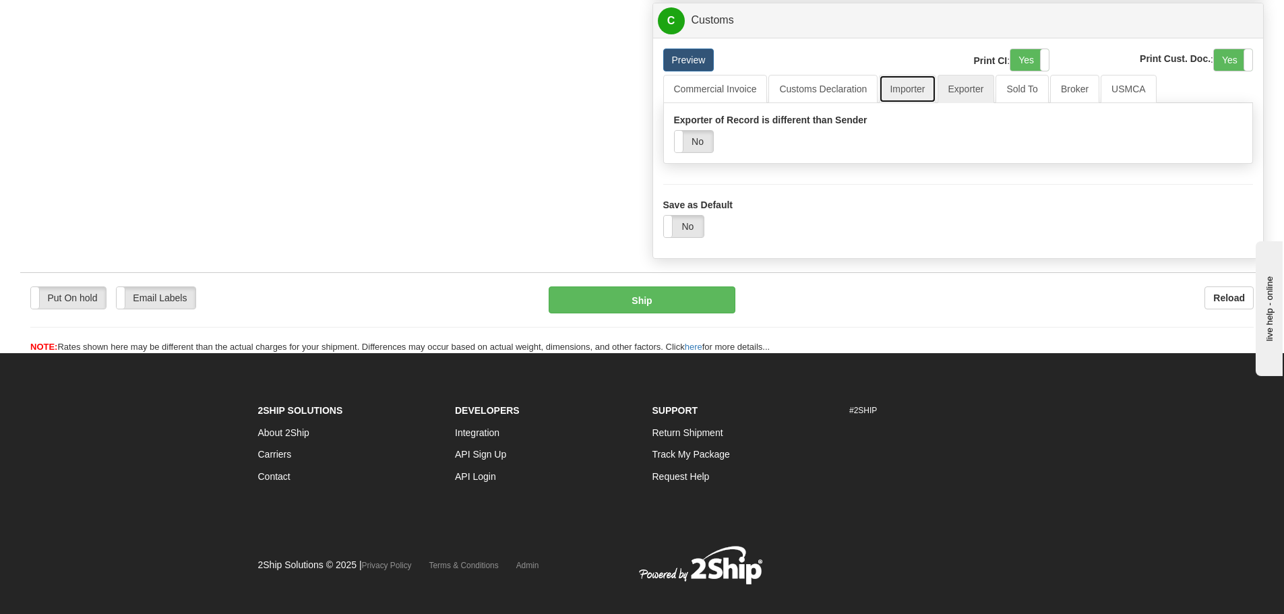
click at [912, 99] on link "Importer" at bounding box center [907, 89] width 57 height 28
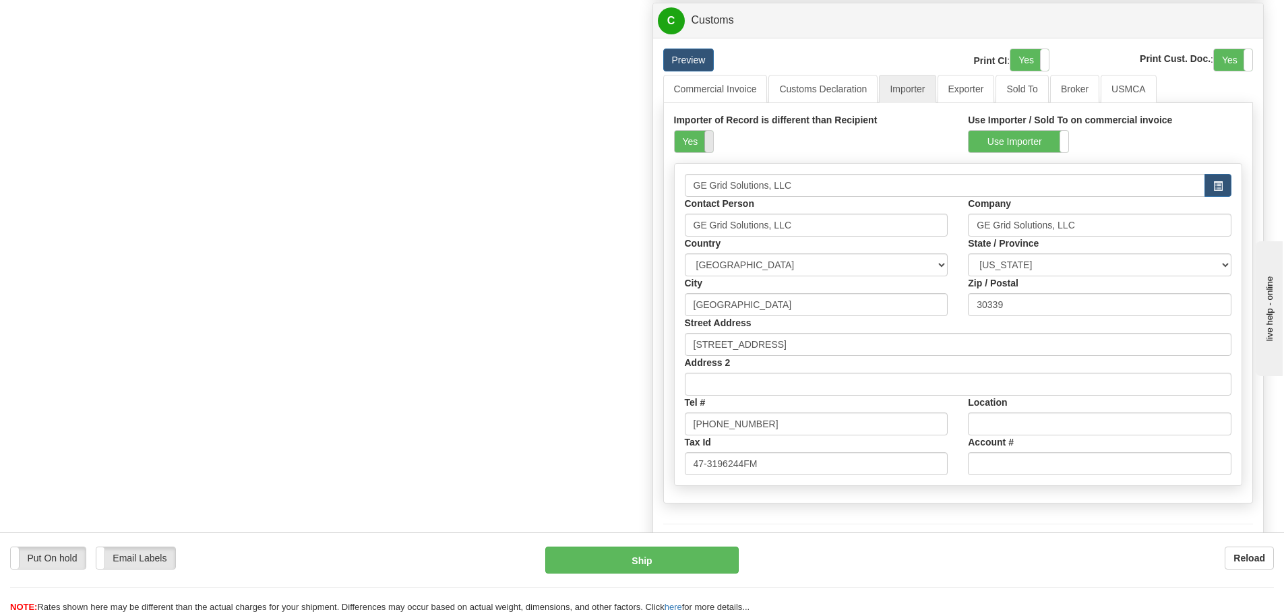
click at [712, 137] on span at bounding box center [714, 142] width 18 height 22
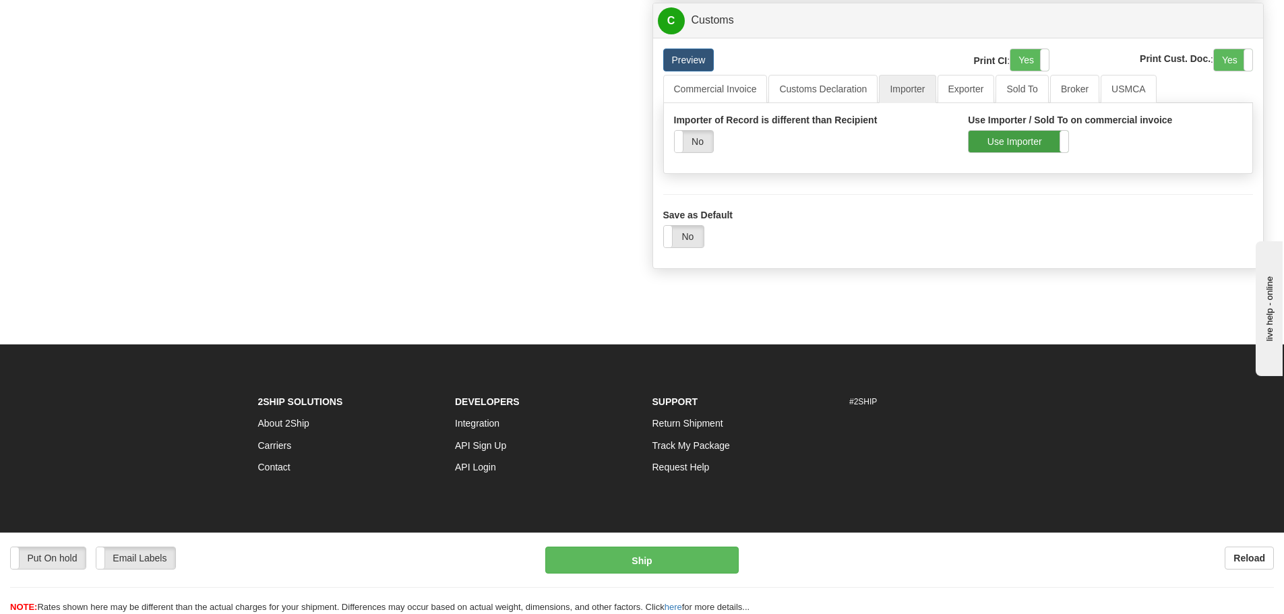
click at [982, 152] on div "Importer of Record is different than Recipient Yes No Use Importer / Sold To on…" at bounding box center [958, 138] width 589 height 50
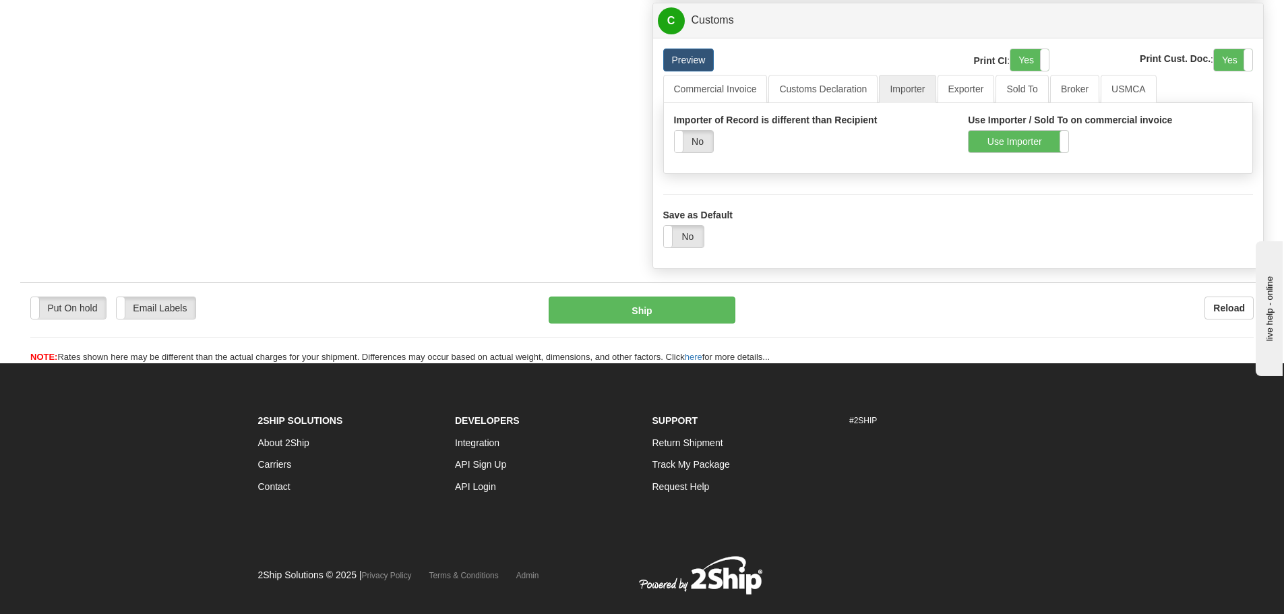
click at [1009, 155] on div "Importer of Record is different than Recipient Yes No Use Importer / Sold To on…" at bounding box center [958, 138] width 589 height 50
click at [1009, 151] on label "Use Importer" at bounding box center [1019, 142] width 100 height 22
click at [757, 86] on link "Commercial Invoice" at bounding box center [715, 89] width 105 height 28
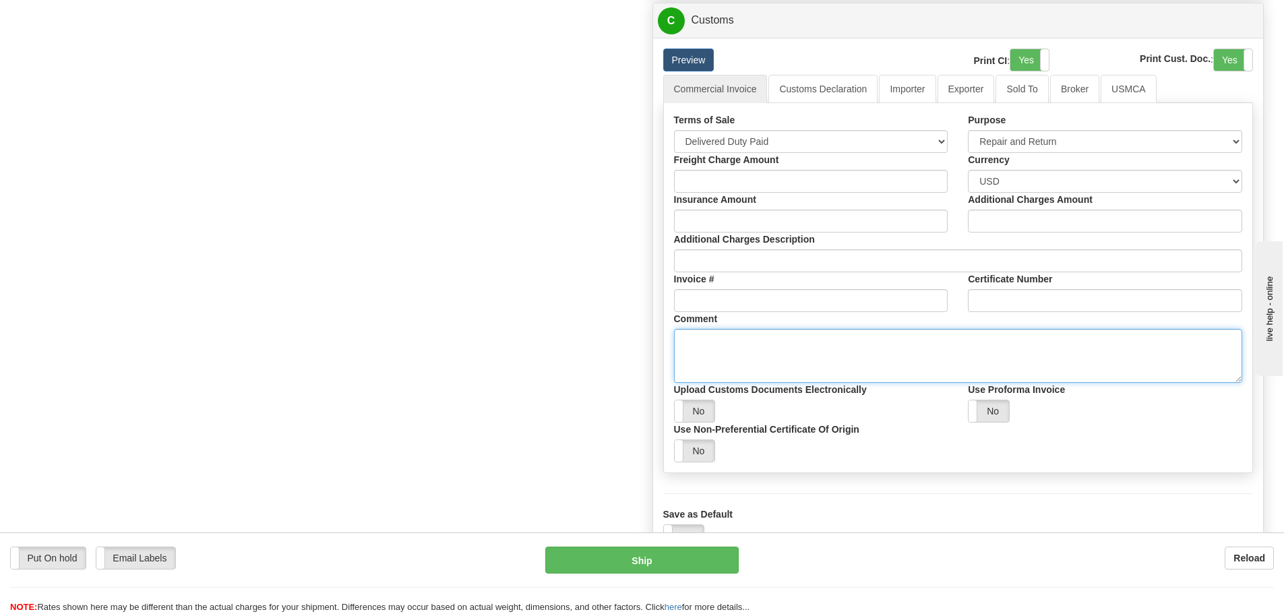
click at [778, 328] on div "Comment Warranty repair Original value $ 2,771.8 USD No Commercial Value Provin…" at bounding box center [958, 347] width 589 height 71
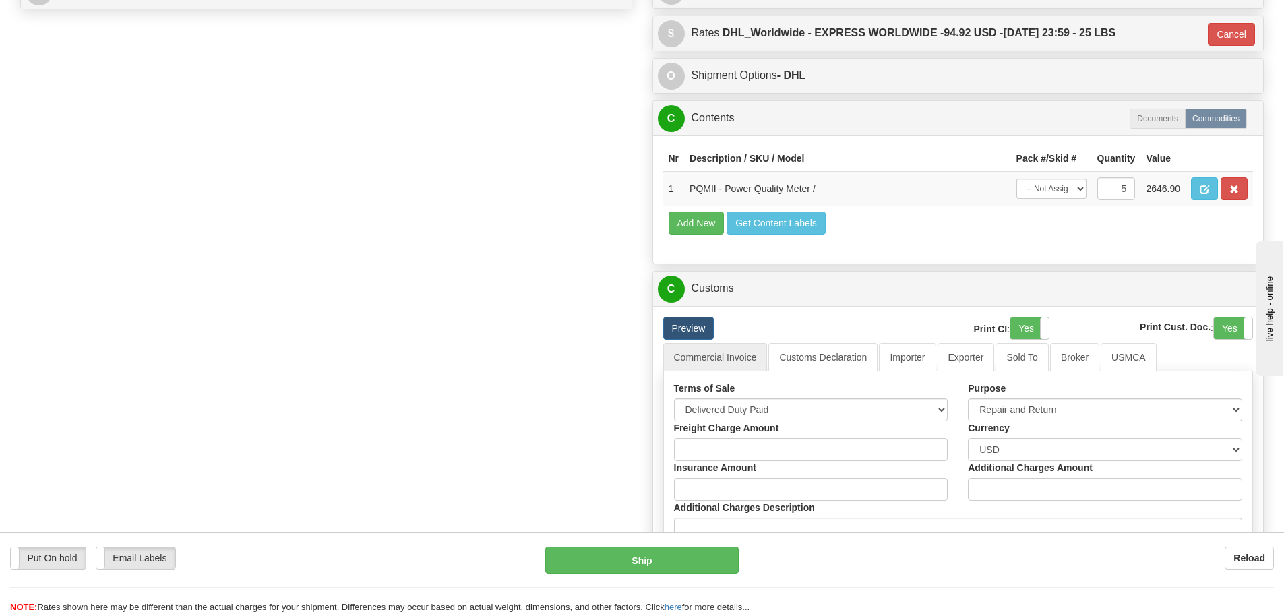
scroll to position [674, 0]
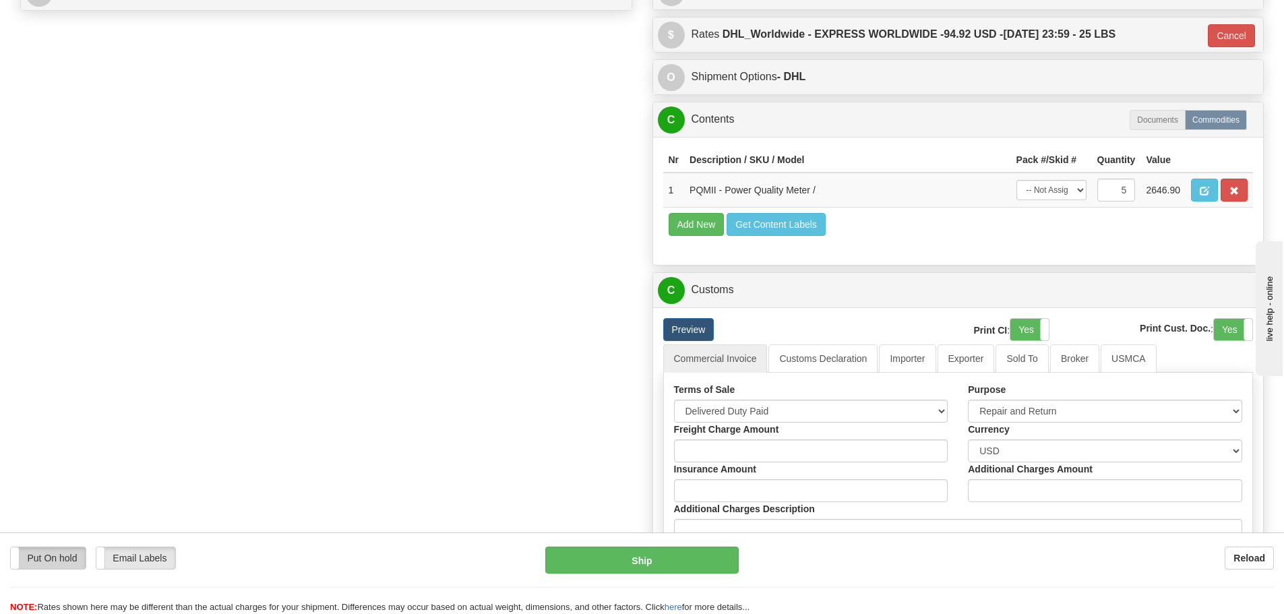
click at [84, 562] on label "Put On hold" at bounding box center [48, 559] width 75 height 22
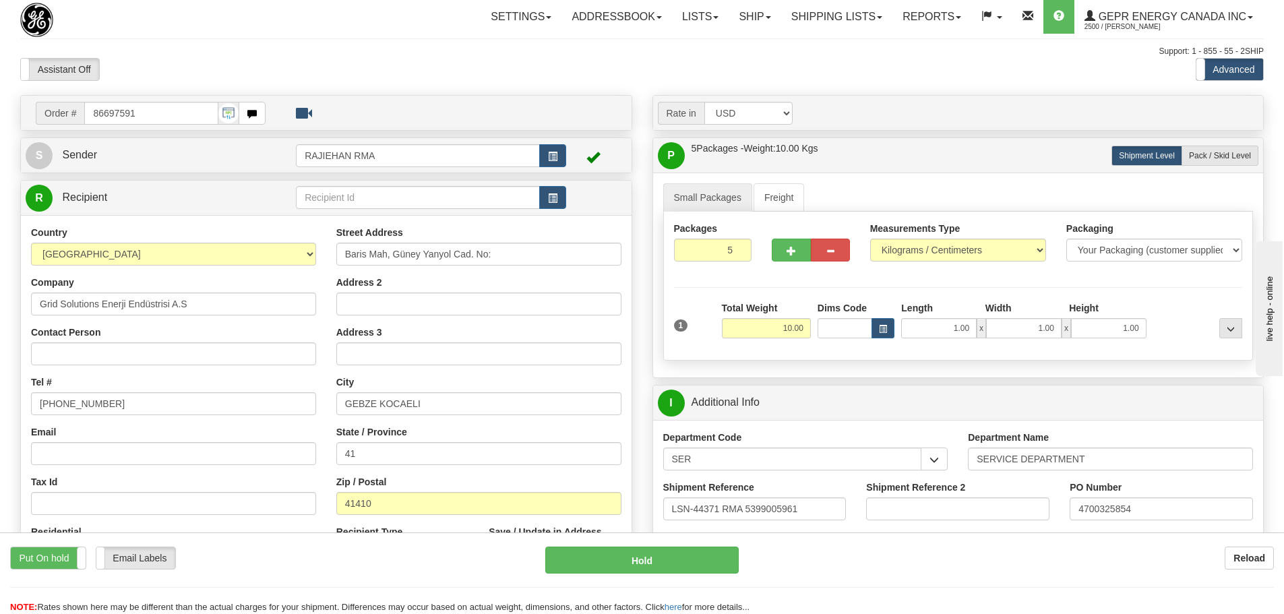
scroll to position [0, 0]
click at [690, 51] on div "Support: 1 - 855 - 55 - 2SHIP" at bounding box center [642, 52] width 1244 height 11
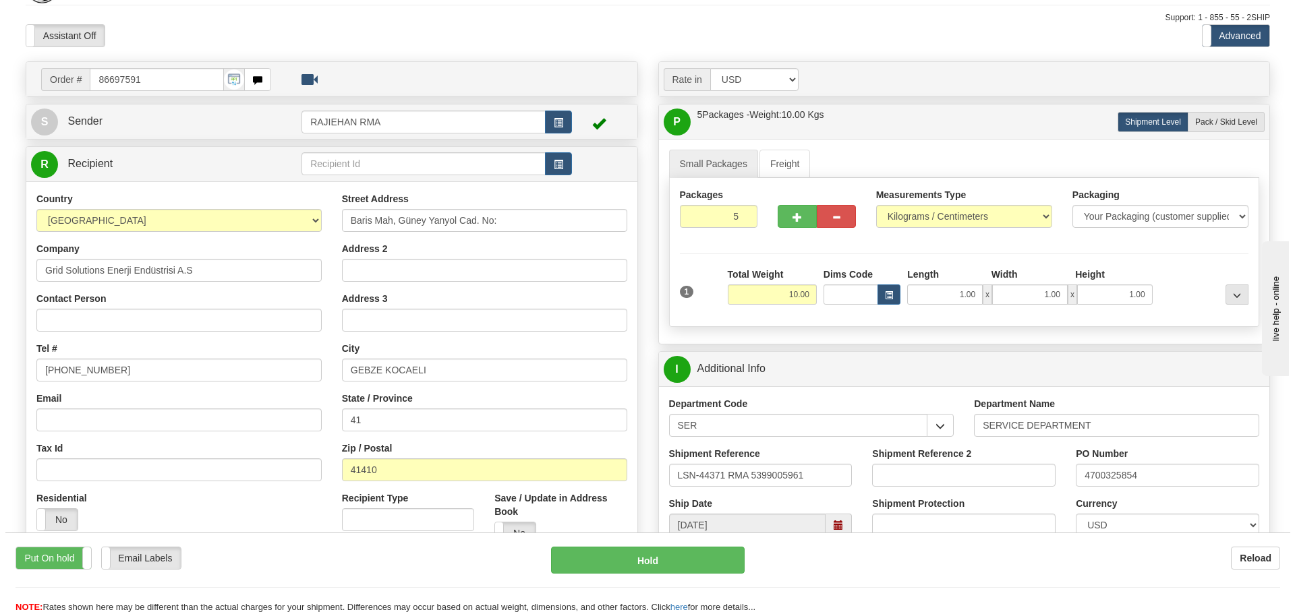
scroll to position [67, 0]
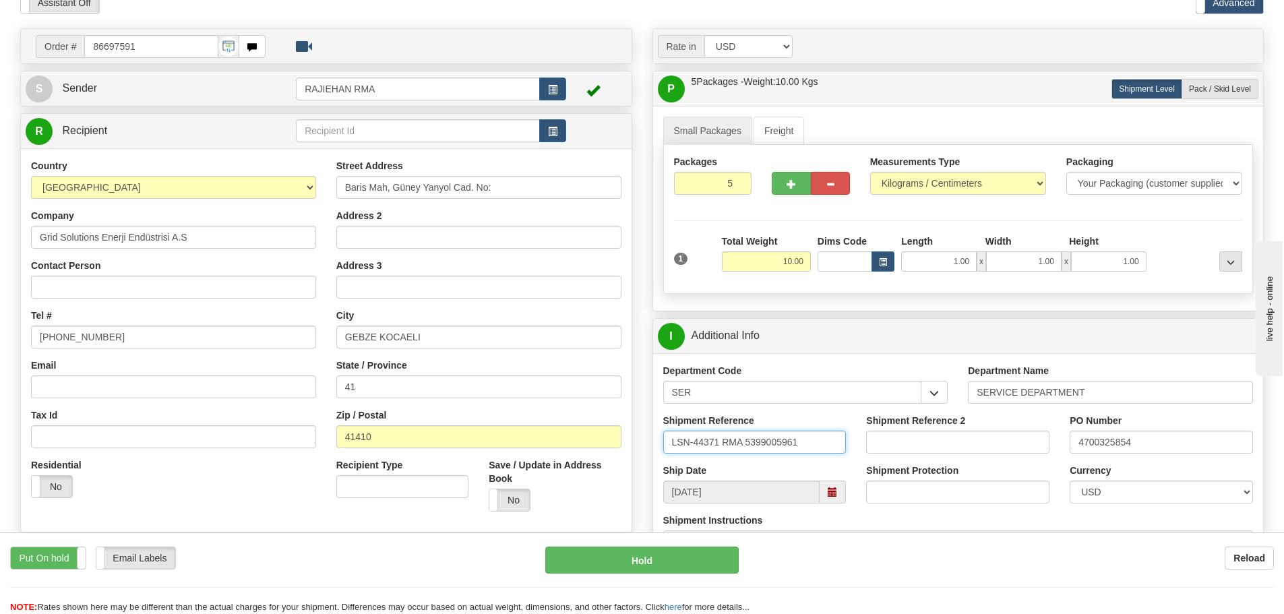
drag, startPoint x: 820, startPoint y: 446, endPoint x: 674, endPoint y: 453, distance: 145.8
click at [674, 453] on input "LSN-44371 RMA 5399005961" at bounding box center [754, 442] width 183 height 23
click at [59, 563] on label "Put On hold" at bounding box center [48, 559] width 75 height 22
click at [628, 562] on button "Hold" at bounding box center [642, 560] width 194 height 27
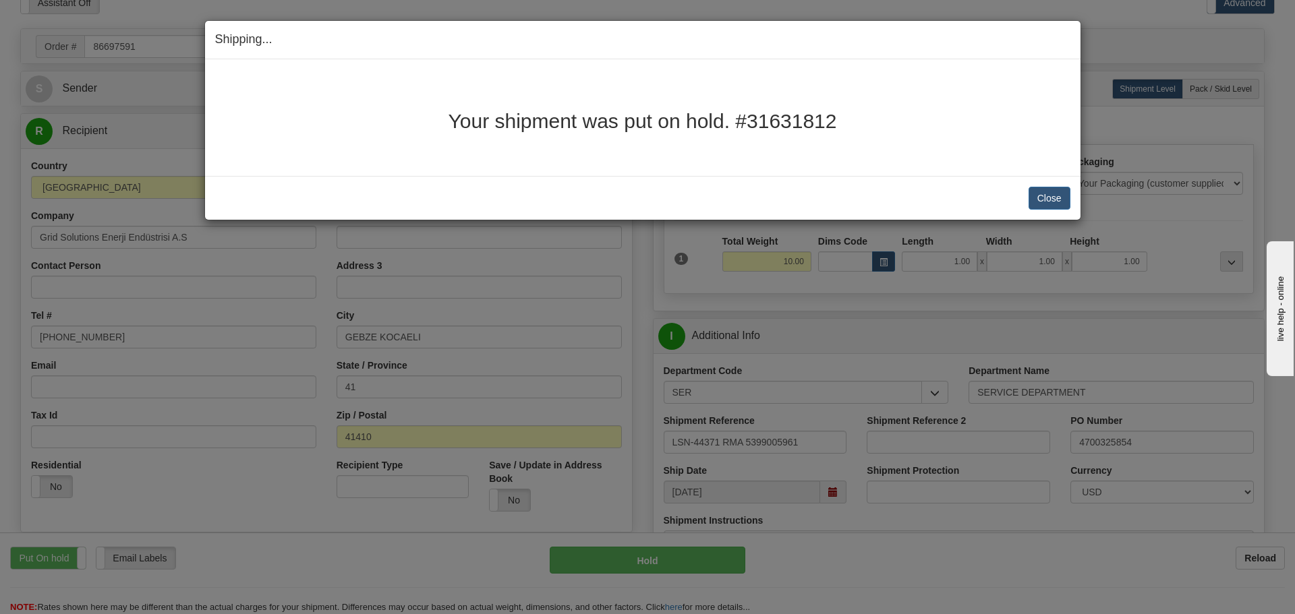
drag, startPoint x: 833, startPoint y: 123, endPoint x: 452, endPoint y: 112, distance: 380.5
click at [452, 115] on h2 "Your shipment was put on hold. #31631812" at bounding box center [642, 121] width 855 height 22
copy h2 "Your shipment was put on hold. #31631812"
click at [1044, 197] on button "Close" at bounding box center [1049, 198] width 42 height 23
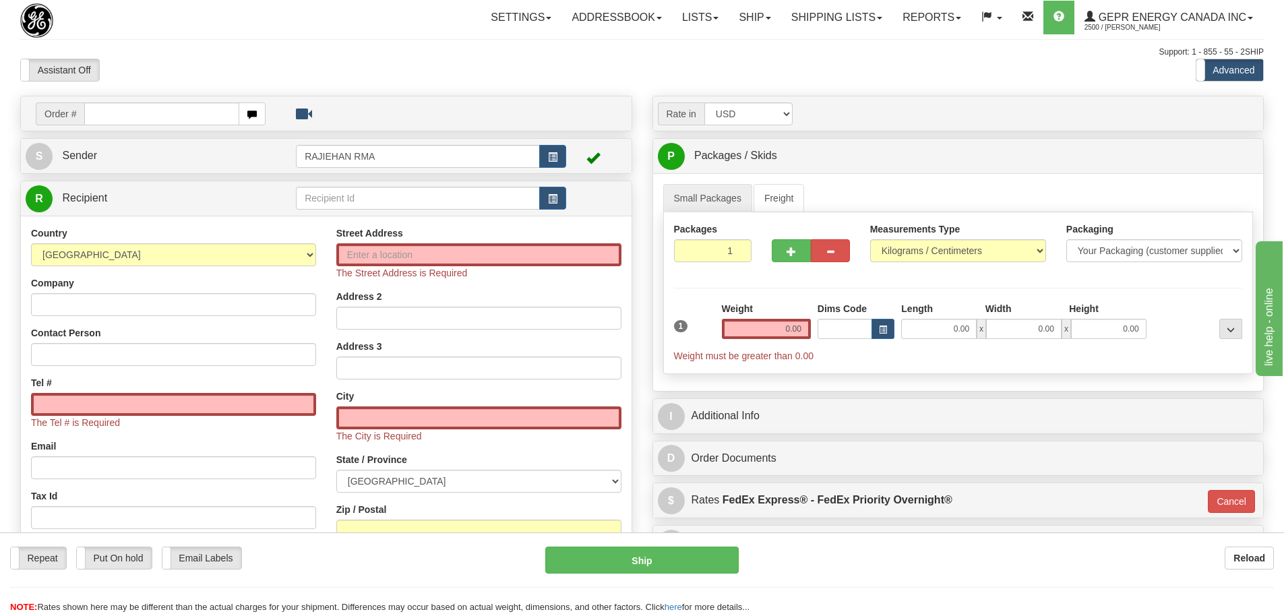
drag, startPoint x: 294, startPoint y: 57, endPoint x: 256, endPoint y: 0, distance: 68.1
click at [294, 57] on div "Support: 1 - 855 - 55 - 2SHIP" at bounding box center [642, 52] width 1244 height 11
click at [257, 37] on div "Toggle navigation Settings Shipping Preferences Fields Preferences New" at bounding box center [642, 393] width 1284 height 787
click at [380, 59] on div "Assistant On Assistant Off Do a return Do a return" at bounding box center [273, 70] width 527 height 23
click at [377, 45] on div "Toggle navigation Settings Shipping Preferences Fields Preferences New" at bounding box center [642, 393] width 1284 height 787
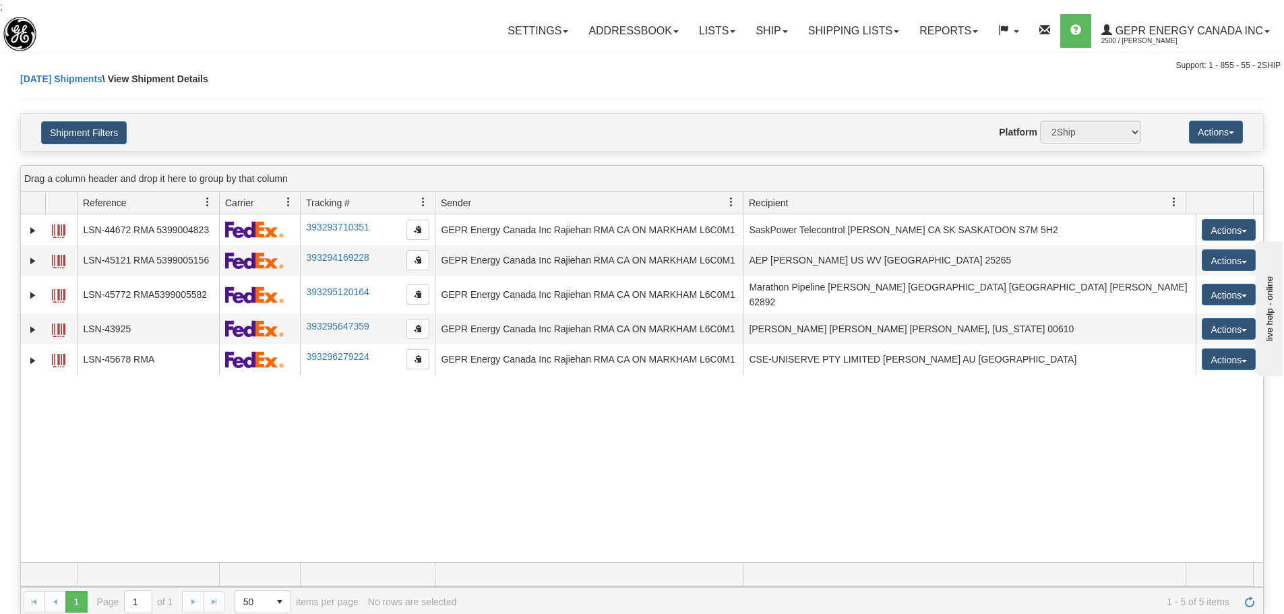
click at [363, 461] on div "31623760 2500 LSN-44672 RMA 5399004823 393293710351 [DATE] [DATE] 08:04:02 AM G…" at bounding box center [642, 388] width 1243 height 348
click at [307, 45] on div "Settings Shipping Preferences Fields Preferences New Store Connections Addressb…" at bounding box center [753, 31] width 1053 height 34
click at [225, 57] on div "Toggle navigation Settings Shipping Preferences Fields Preferences New" at bounding box center [642, 42] width 1284 height 59
click at [396, 73] on div "Today Shipments \ View Shipment Details" at bounding box center [642, 92] width 1244 height 41
click at [291, 396] on div "31623760 2500 LSN-44672 RMA 5399004823 393293710351 09/17/2025 09/17/2025 08:04…" at bounding box center [642, 388] width 1243 height 348
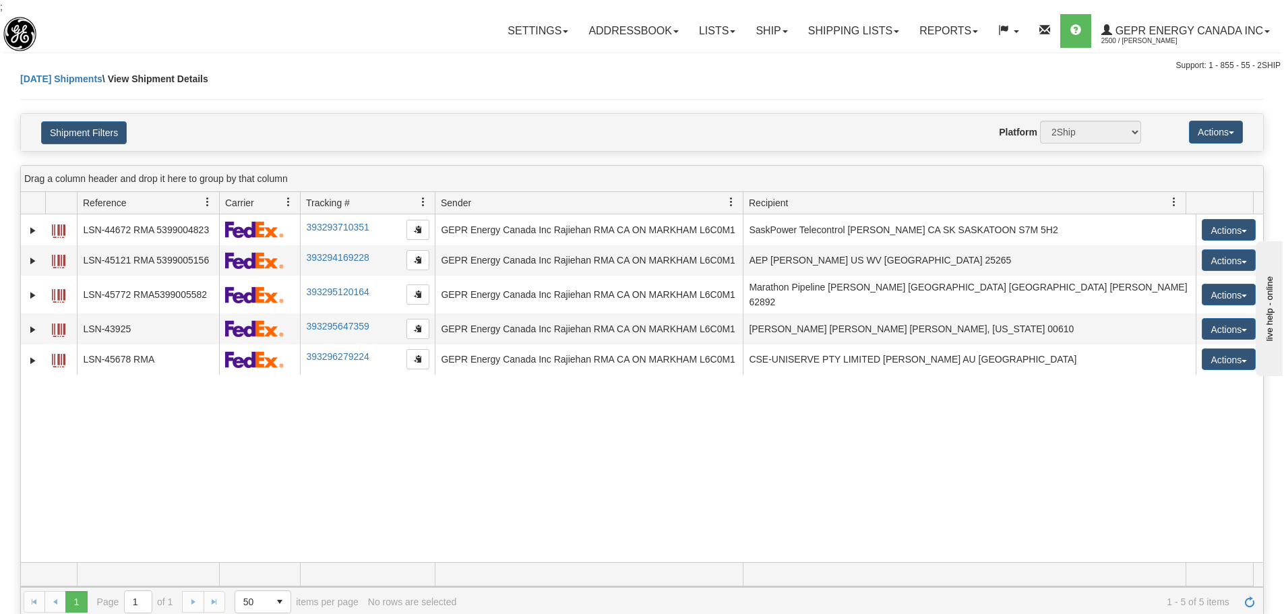
click at [443, 111] on div "Today Shipments \ View Shipment Details" at bounding box center [642, 92] width 1244 height 41
